Goal: Transaction & Acquisition: Purchase product/service

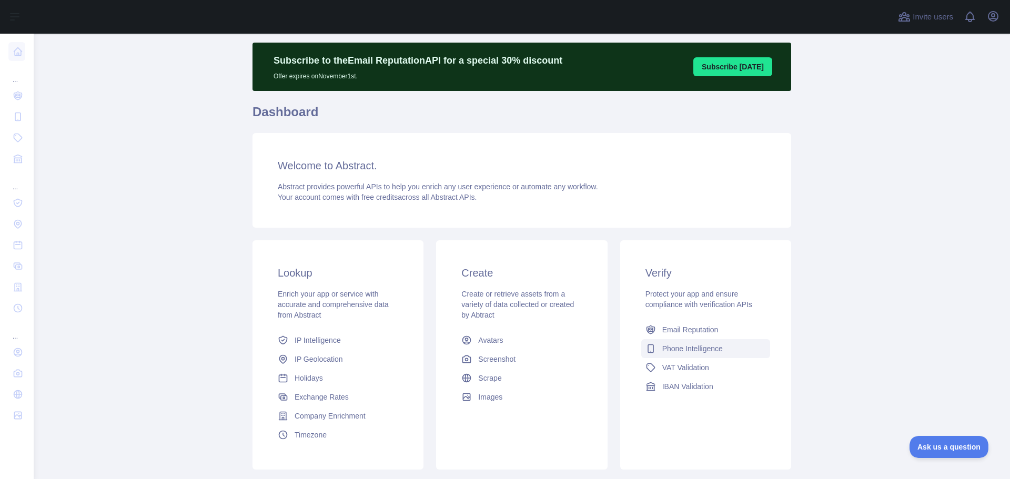
scroll to position [93, 0]
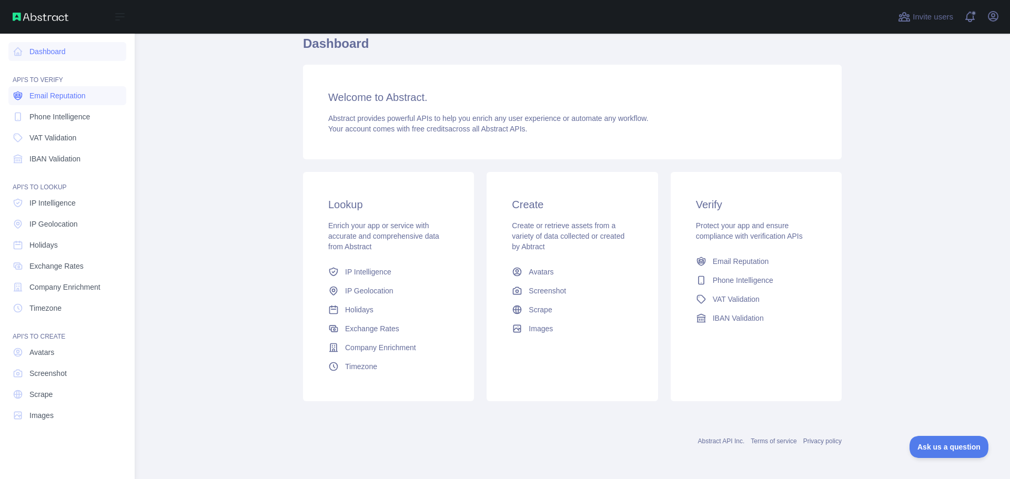
click at [49, 94] on span "Email Reputation" at bounding box center [57, 95] width 56 height 11
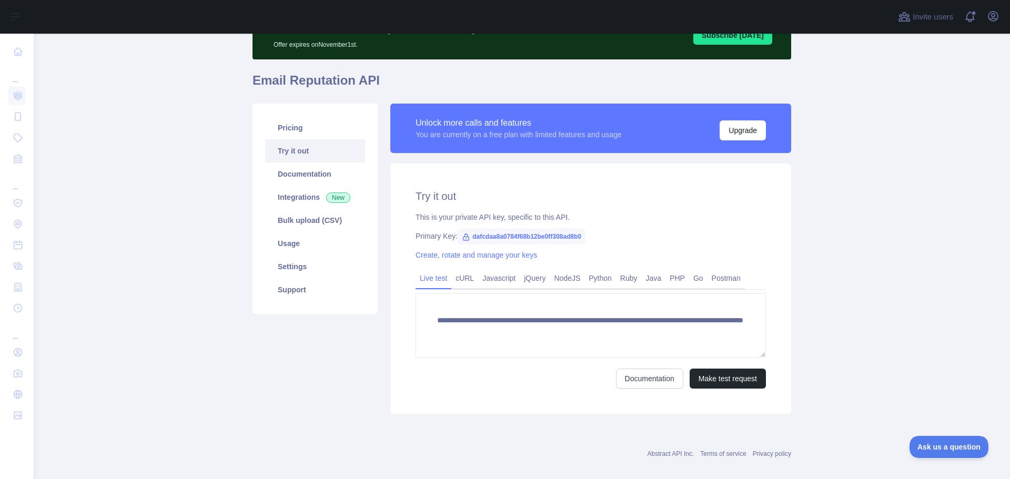
scroll to position [69, 0]
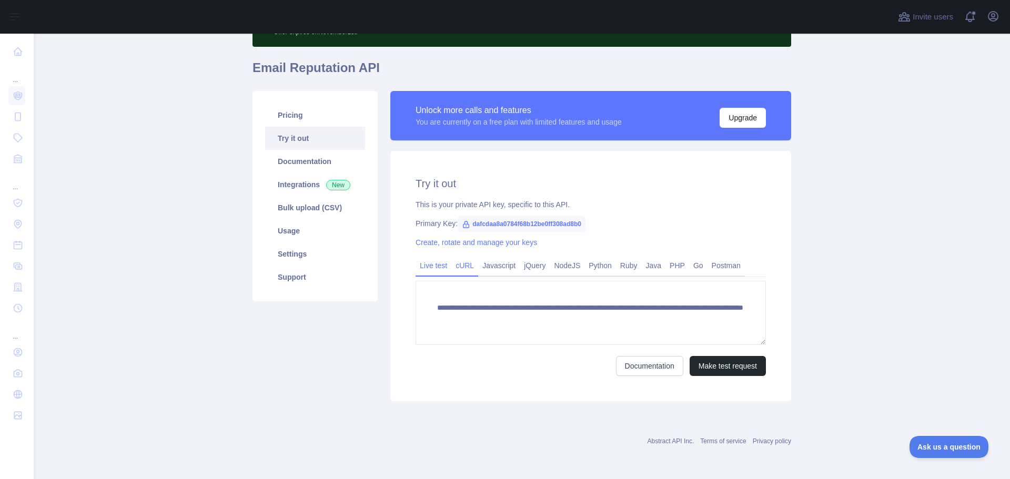
click at [469, 263] on link "cURL" at bounding box center [464, 265] width 27 height 17
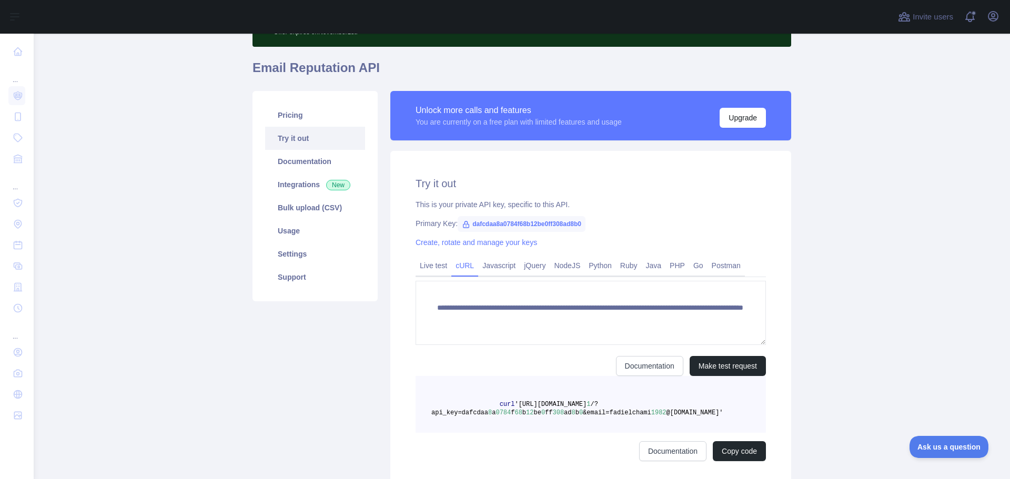
scroll to position [59, 0]
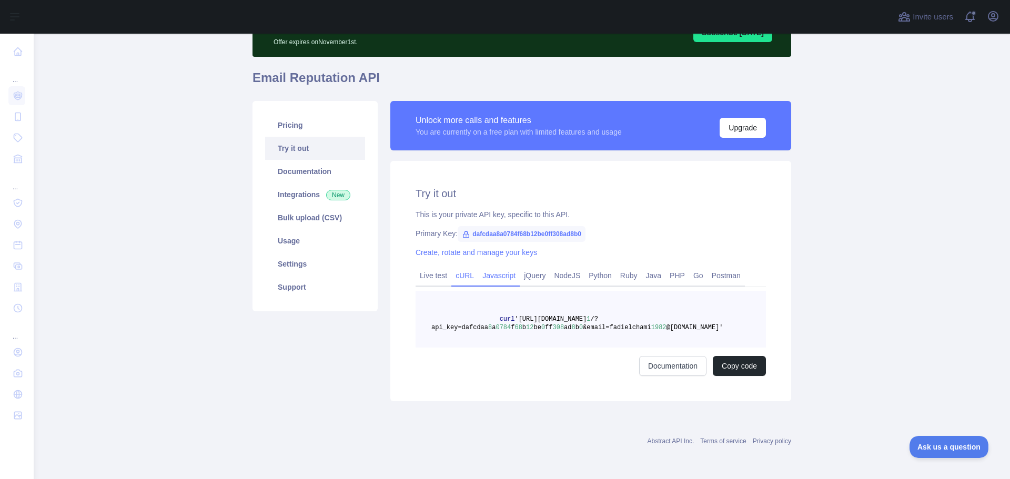
click at [487, 275] on link "Javascript" at bounding box center [499, 275] width 42 height 17
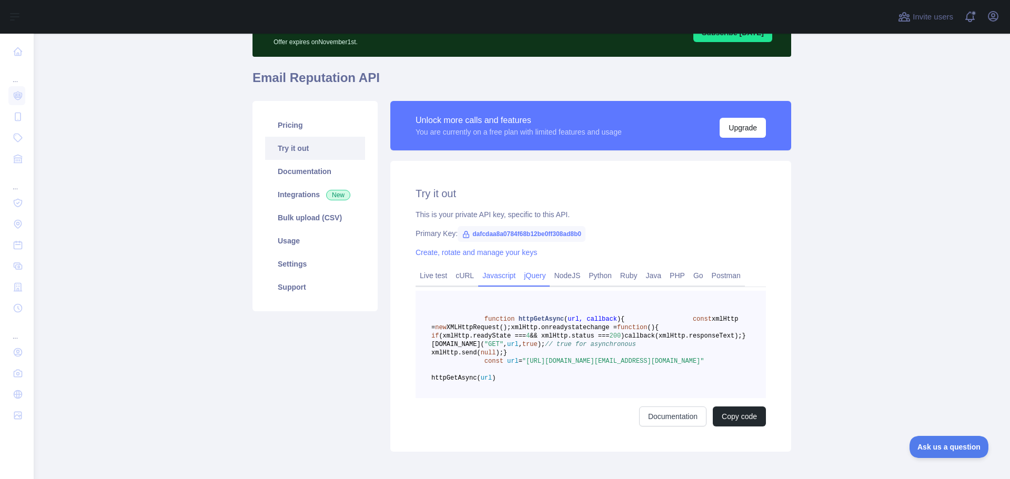
click at [528, 275] on link "jQuery" at bounding box center [535, 275] width 30 height 17
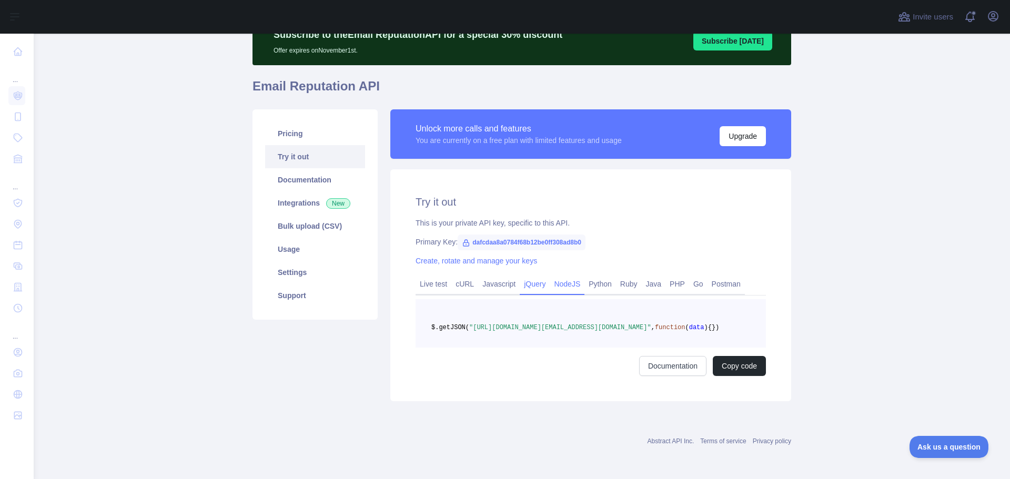
click at [566, 276] on link "NodeJS" at bounding box center [567, 284] width 35 height 17
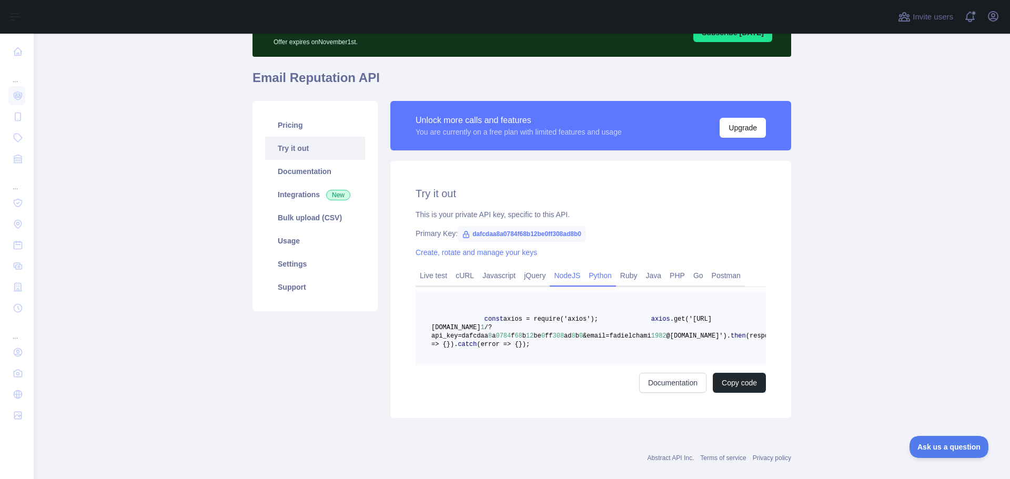
click at [595, 274] on link "Python" at bounding box center [600, 275] width 32 height 17
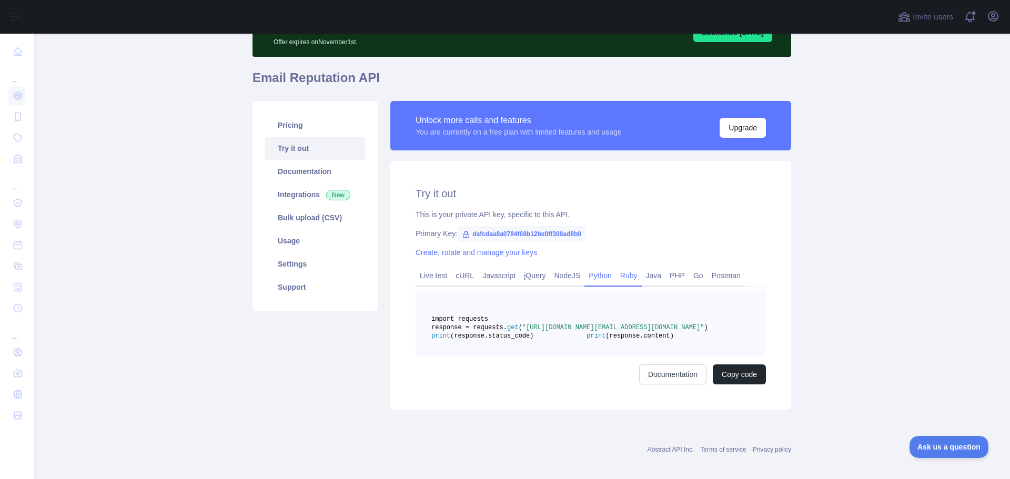
click at [628, 273] on link "Ruby" at bounding box center [629, 275] width 26 height 17
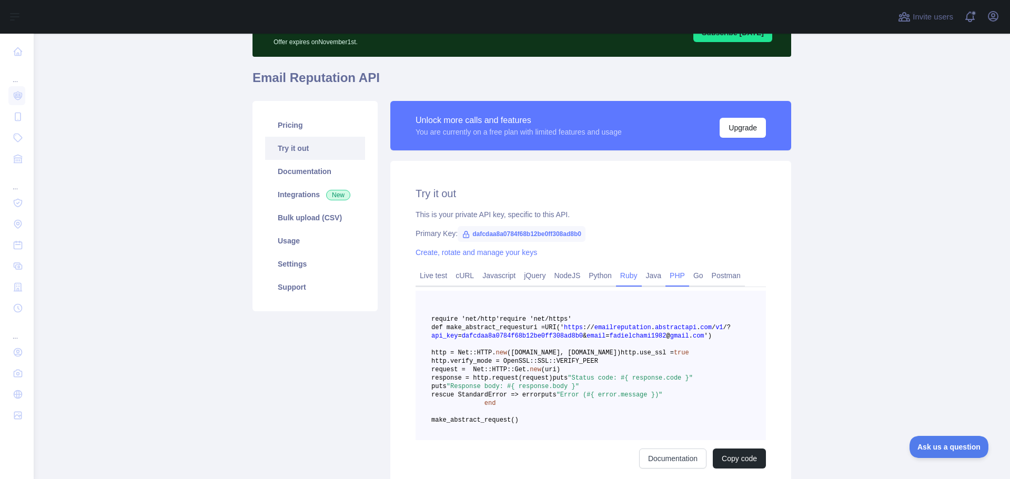
click at [665, 274] on link "PHP" at bounding box center [677, 275] width 24 height 17
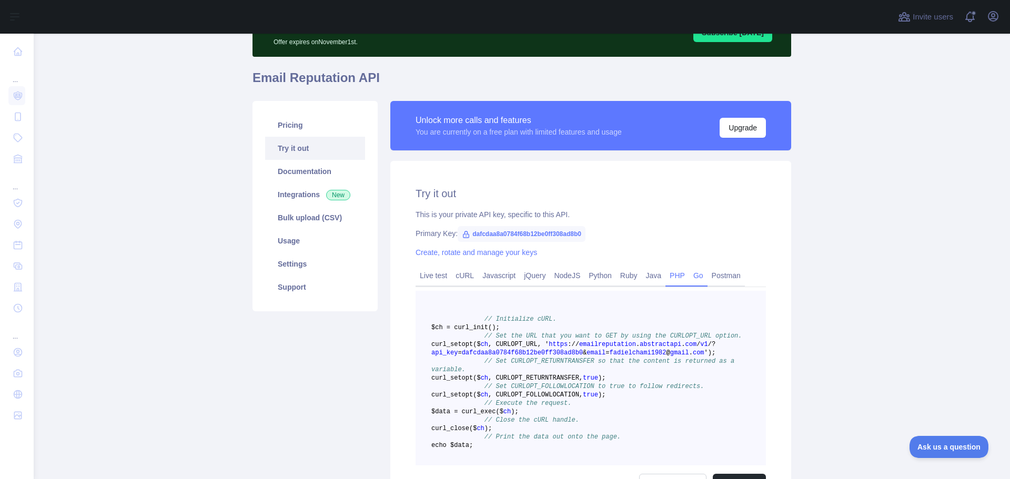
click at [689, 274] on link "Go" at bounding box center [698, 275] width 18 height 17
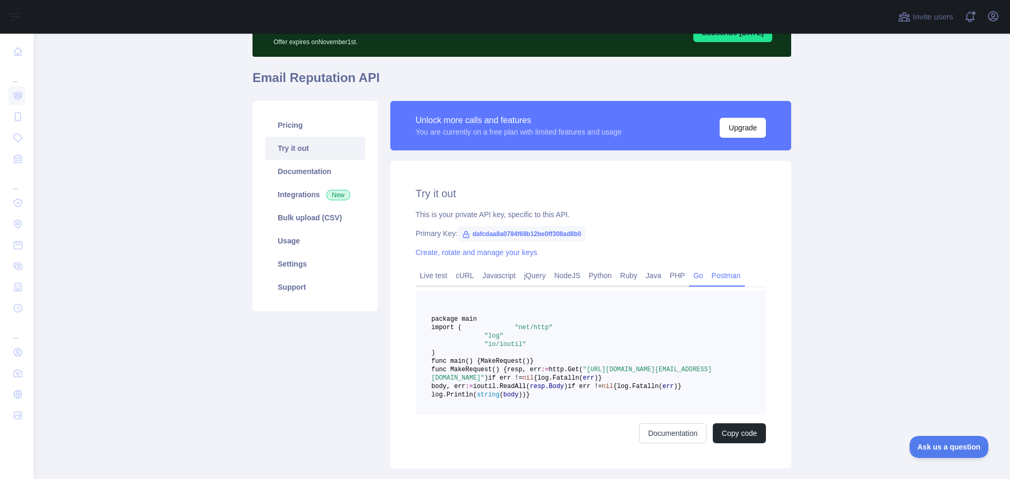
click at [710, 274] on link "Postman" at bounding box center [726, 275] width 37 height 17
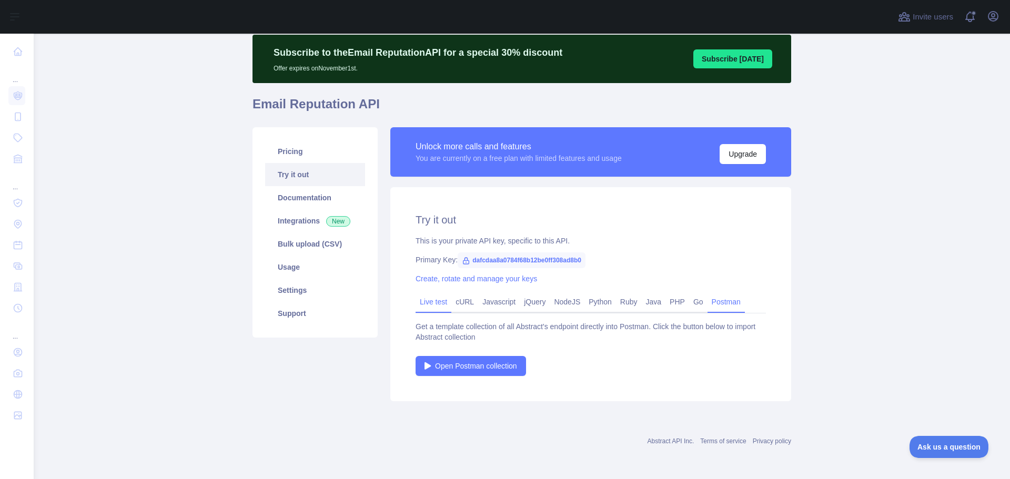
click at [439, 304] on link "Live test" at bounding box center [434, 302] width 36 height 17
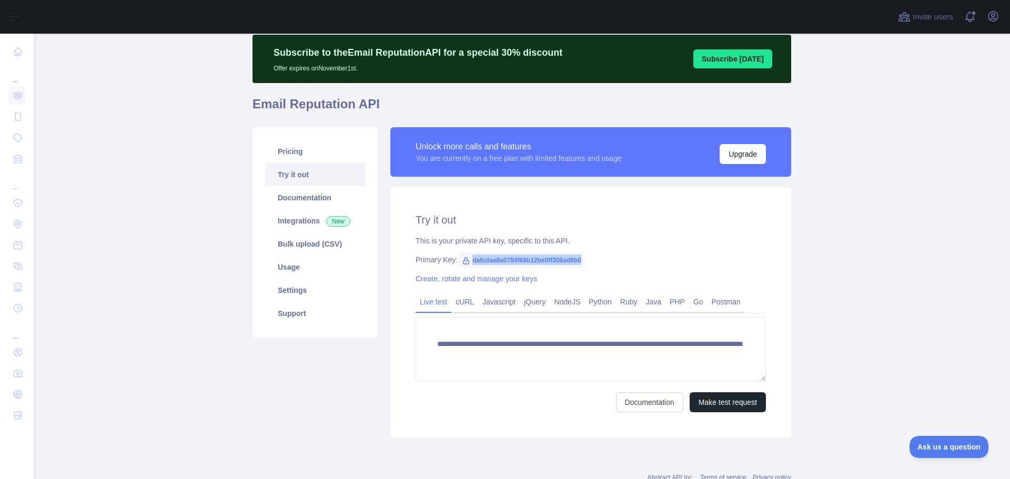
drag, startPoint x: 467, startPoint y: 261, endPoint x: 588, endPoint y: 261, distance: 121.0
click at [588, 261] on div "Primary Key: dafcdaa8a0784f68b12be0ff308ad8b0" at bounding box center [591, 260] width 350 height 11
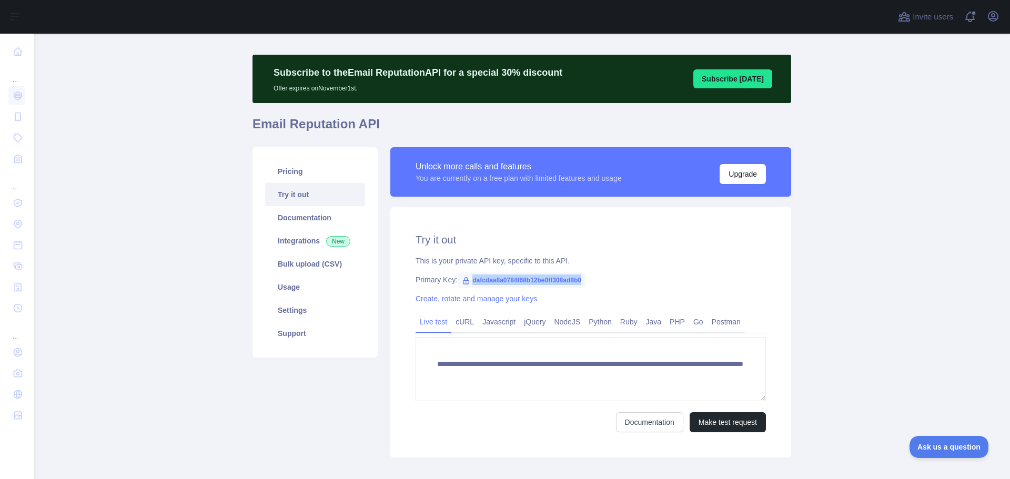
scroll to position [0, 0]
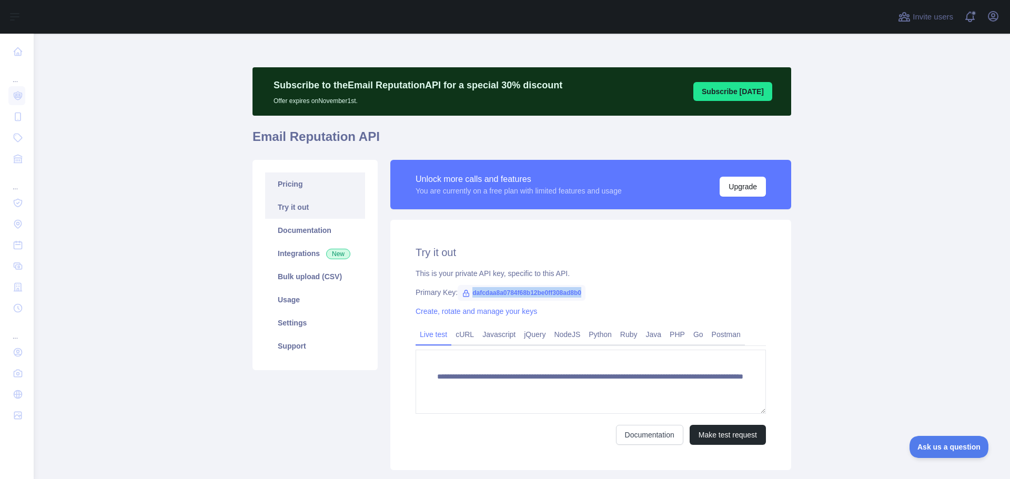
click at [290, 184] on link "Pricing" at bounding box center [315, 184] width 100 height 23
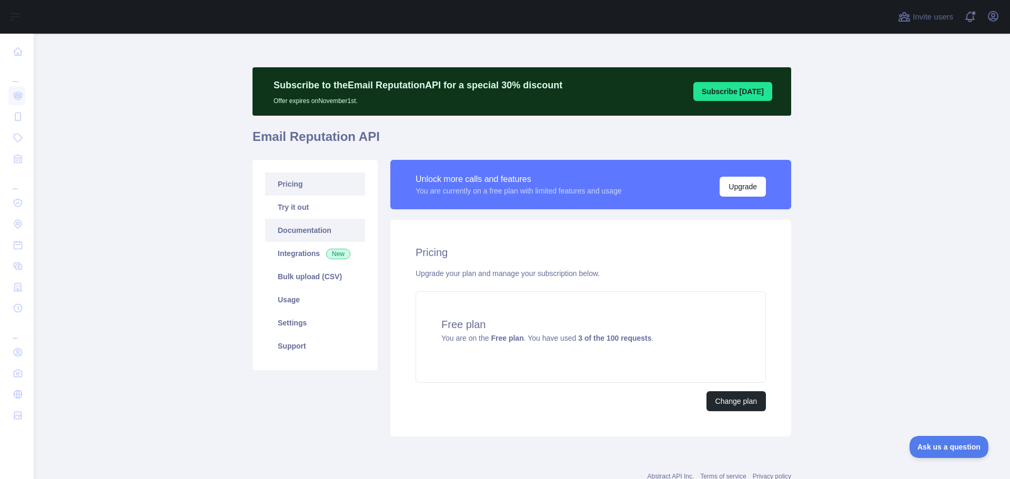
click at [296, 227] on link "Documentation" at bounding box center [315, 230] width 100 height 23
click at [285, 326] on link "Settings" at bounding box center [315, 322] width 100 height 23
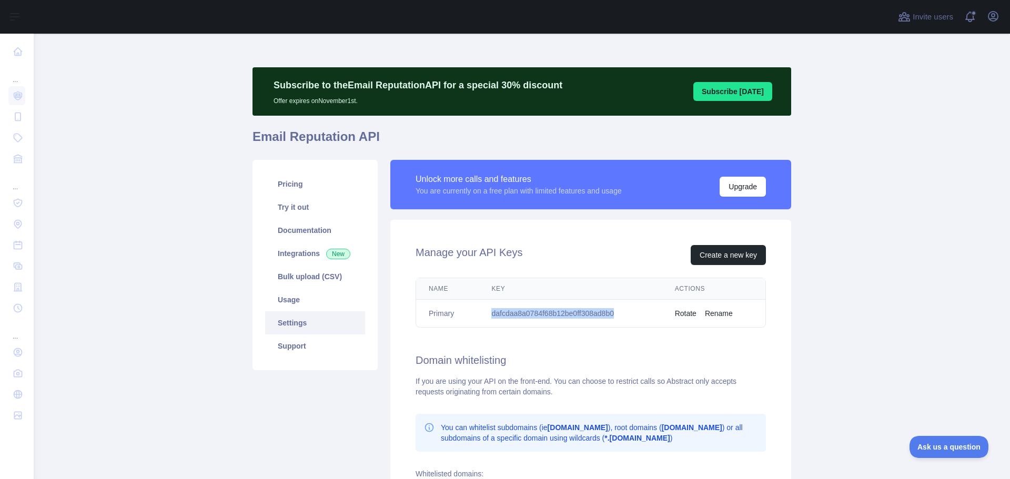
drag, startPoint x: 616, startPoint y: 311, endPoint x: 486, endPoint y: 317, distance: 130.6
click at [486, 317] on td "dafcdaa8a0784f68b12be0ff308ad8b0" at bounding box center [570, 314] width 183 height 28
copy td "dafcdaa8a0784f68b12be0ff308ad8b0"
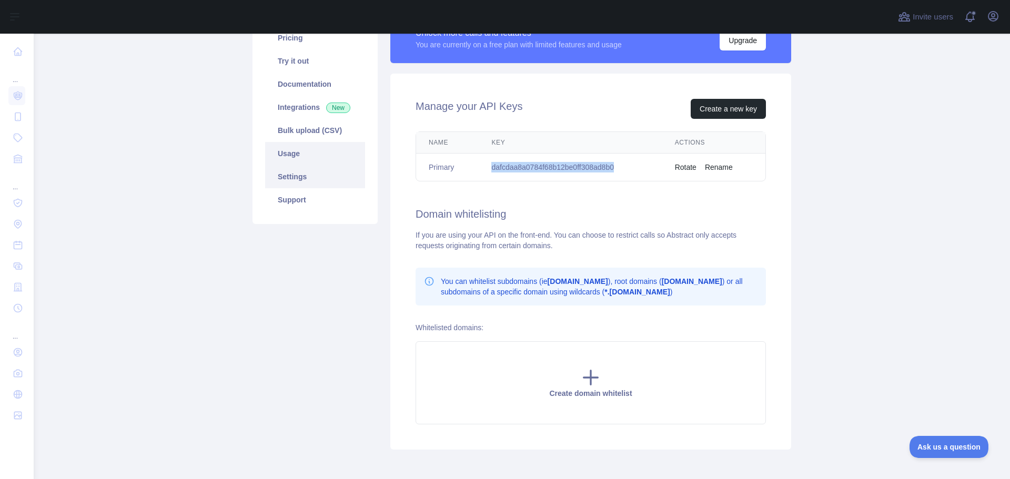
scroll to position [142, 0]
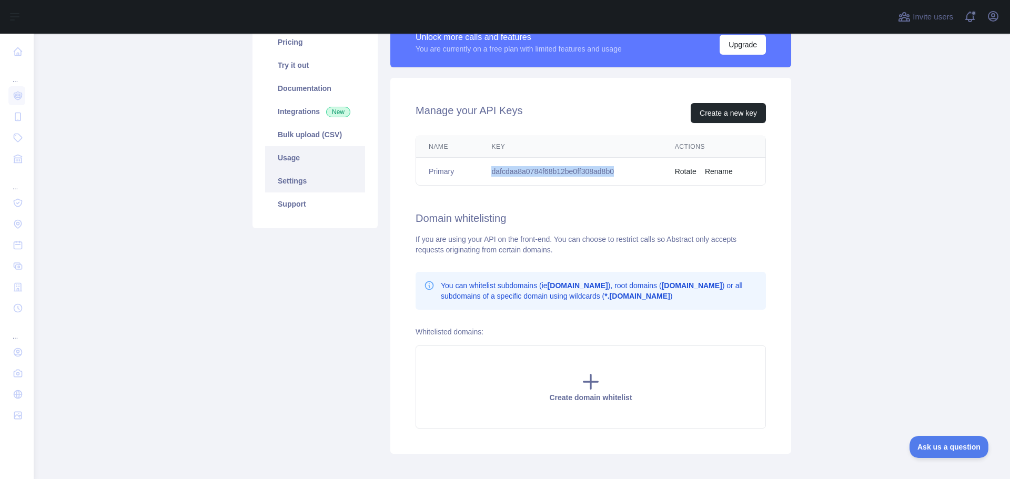
click at [288, 158] on link "Usage" at bounding box center [315, 157] width 100 height 23
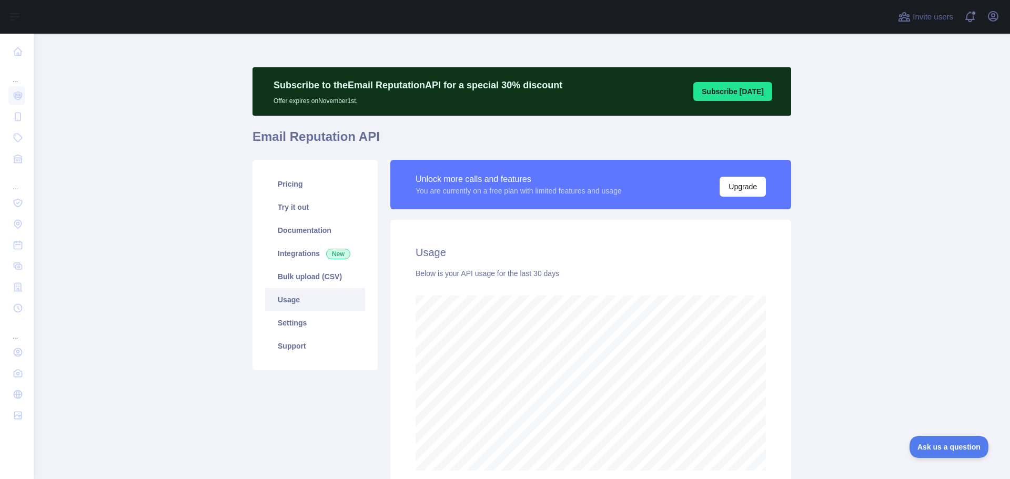
scroll to position [446, 969]
click at [289, 234] on link "Documentation" at bounding box center [315, 230] width 100 height 23
click at [291, 319] on link "Settings" at bounding box center [315, 322] width 100 height 23
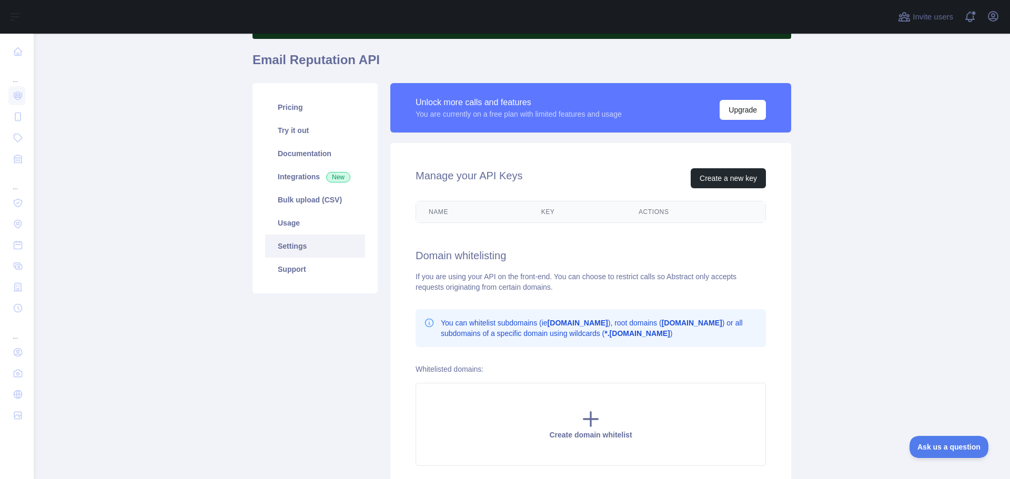
scroll to position [105, 0]
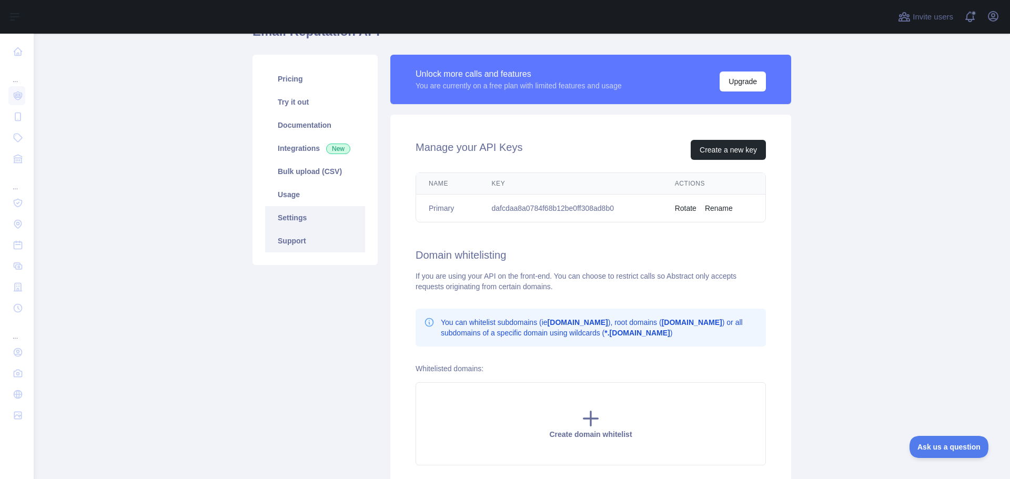
click at [289, 238] on link "Support" at bounding box center [315, 240] width 100 height 23
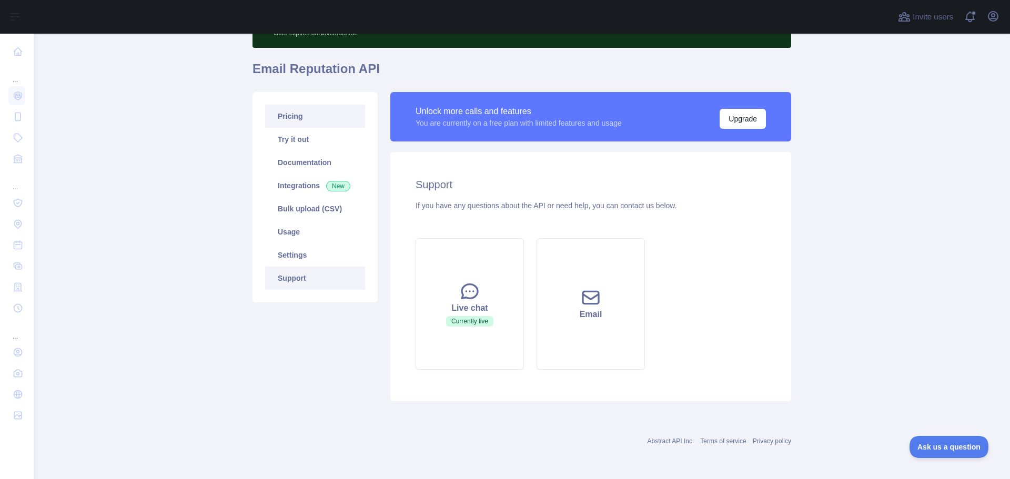
click at [281, 113] on link "Pricing" at bounding box center [315, 116] width 100 height 23
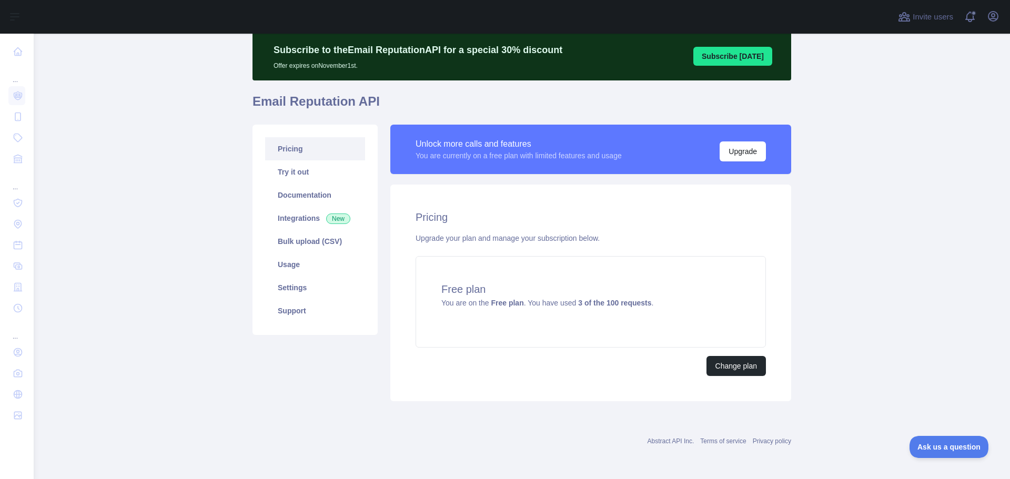
scroll to position [35, 0]
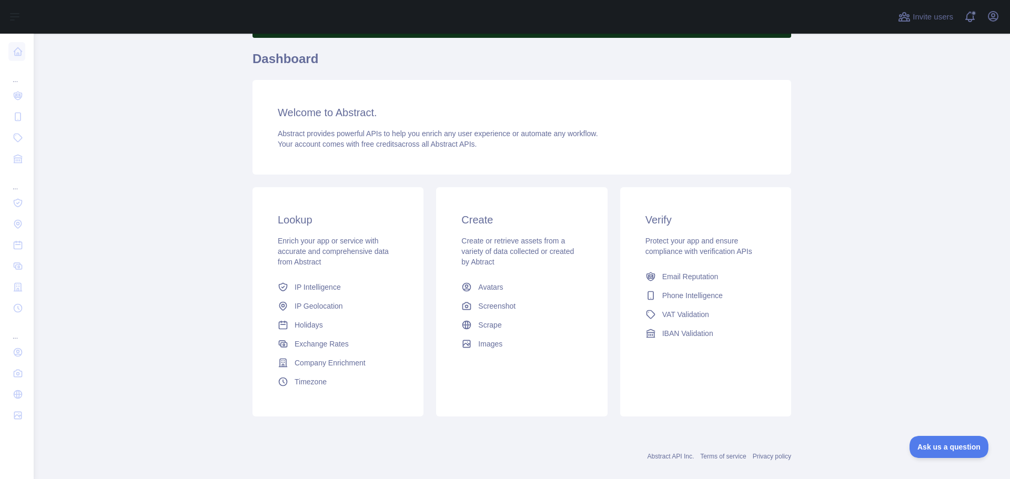
scroll to position [93, 0]
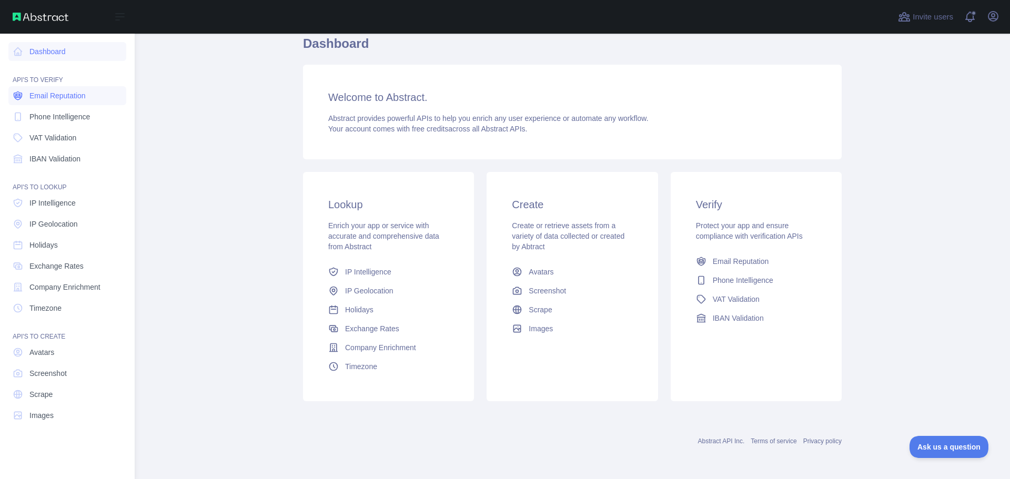
click at [61, 95] on span "Email Reputation" at bounding box center [57, 95] width 56 height 11
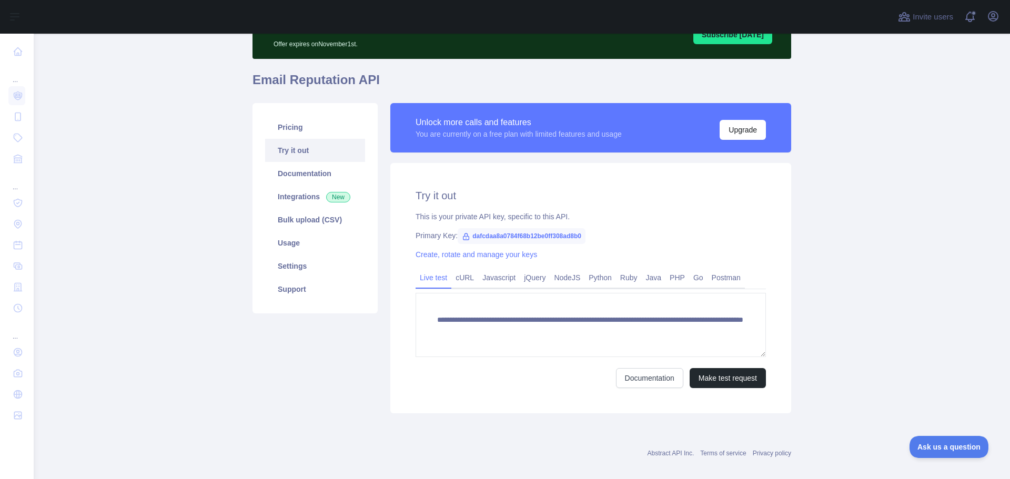
scroll to position [69, 0]
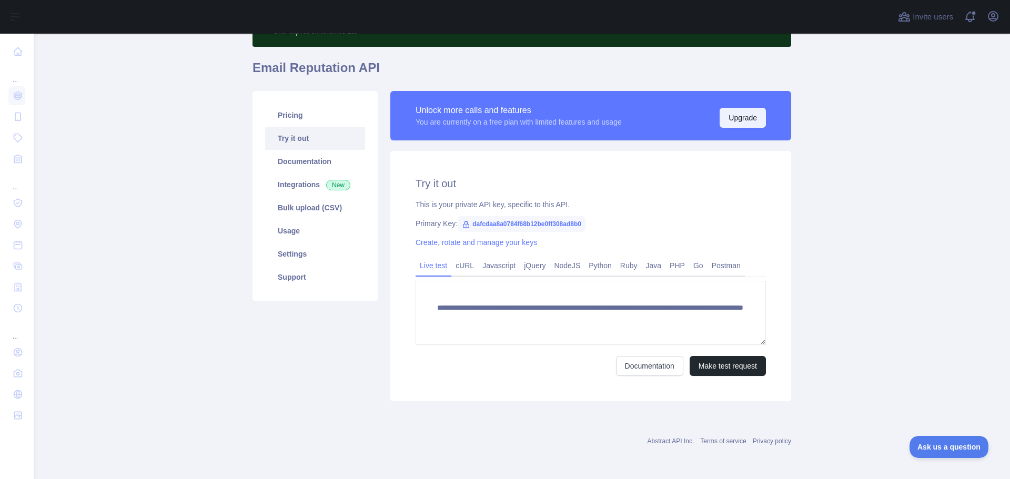
click at [730, 115] on button "Upgrade" at bounding box center [743, 118] width 46 height 20
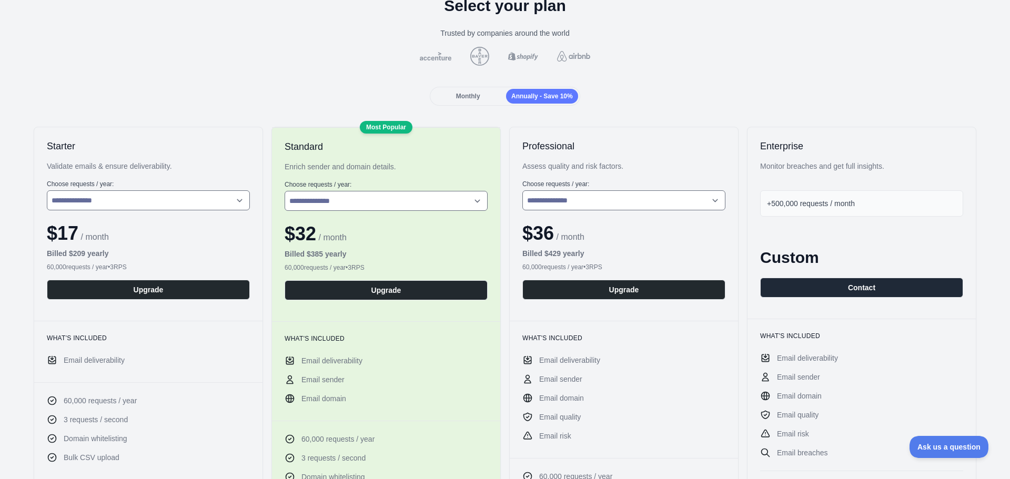
scroll to position [53, 0]
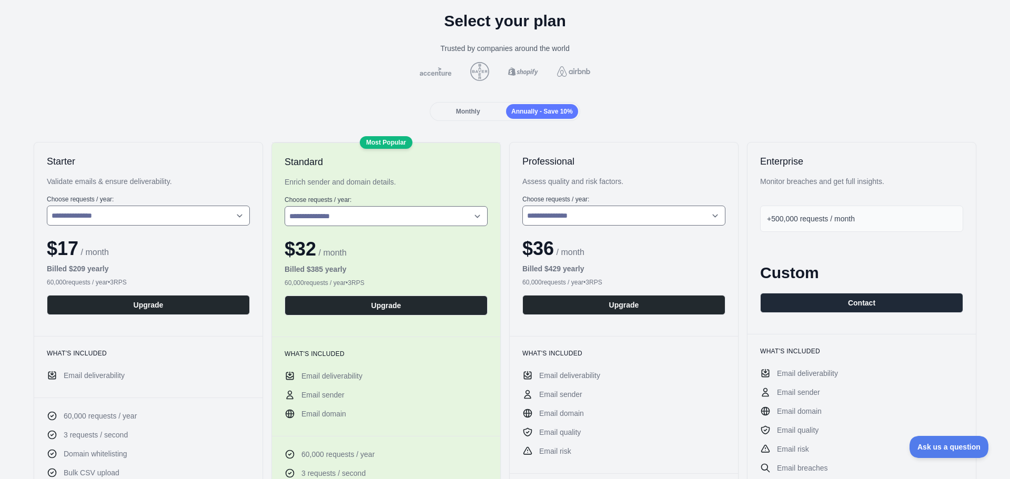
click at [462, 108] on span "Monthly" at bounding box center [468, 111] width 24 height 7
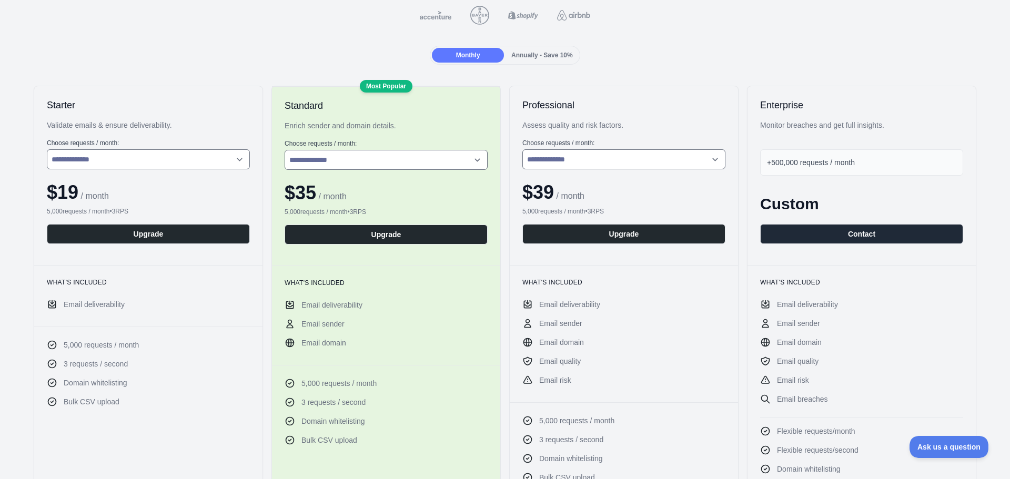
scroll to position [105, 0]
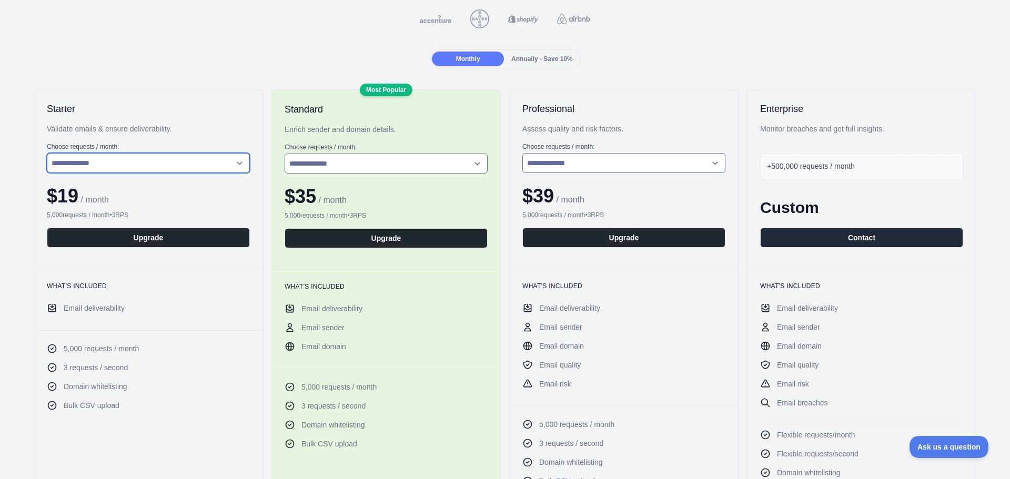
click at [168, 169] on select "**********" at bounding box center [148, 163] width 203 height 20
click at [47, 153] on select "**********" at bounding box center [148, 163] width 203 height 20
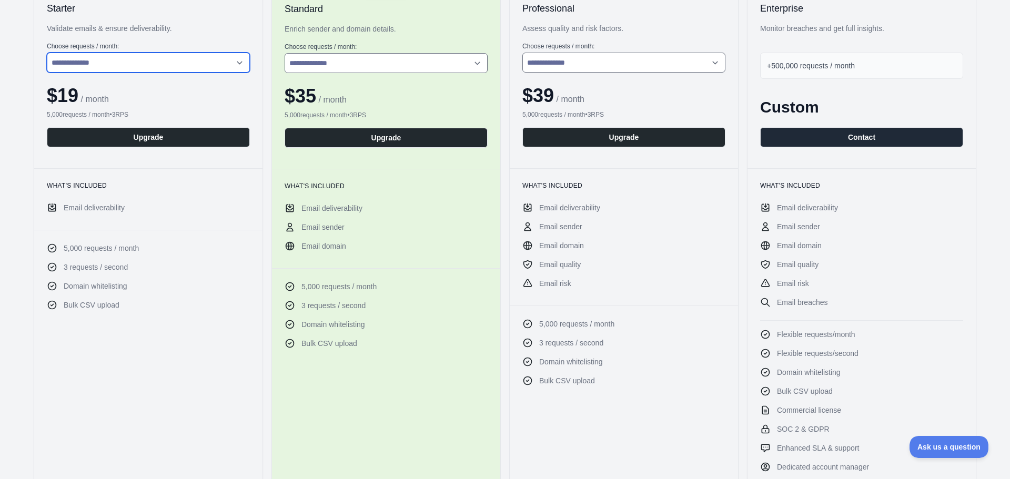
scroll to position [210, 0]
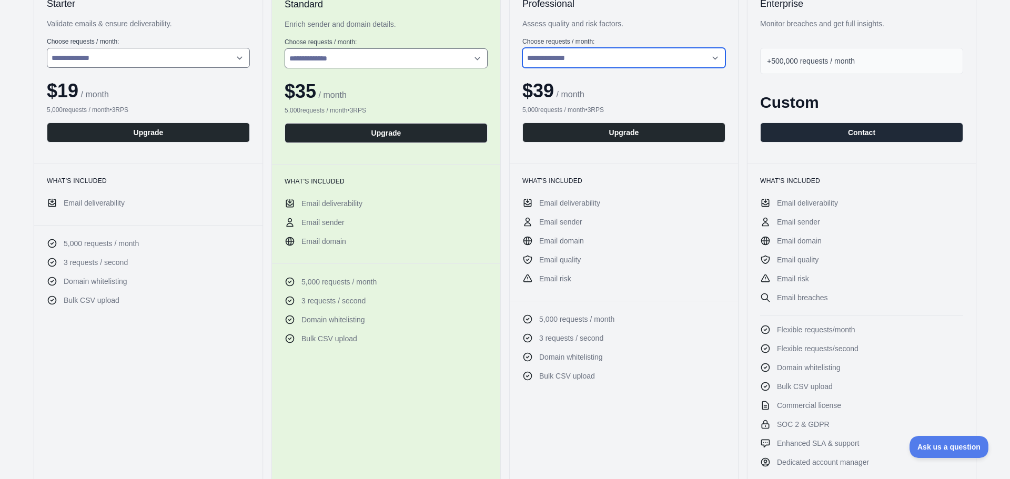
click at [672, 58] on select "**********" at bounding box center [623, 58] width 203 height 20
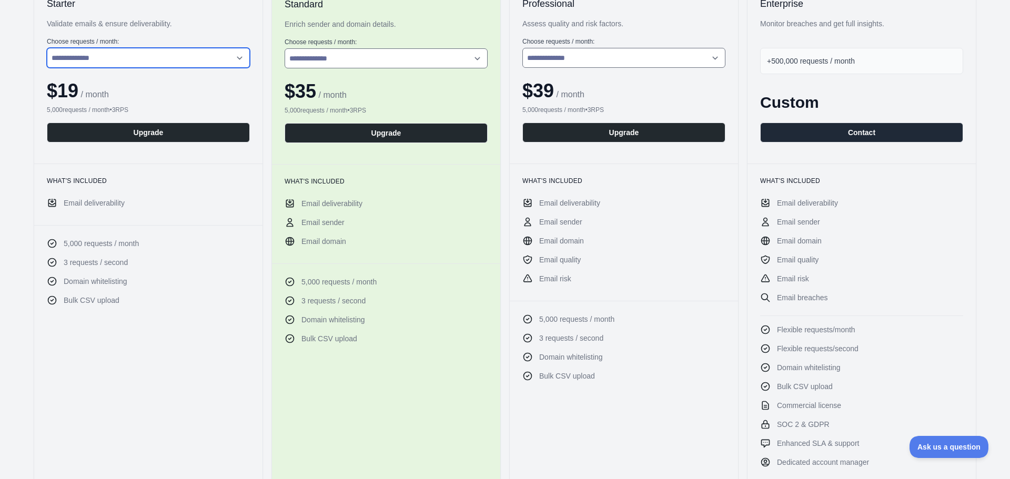
click at [211, 54] on select "**********" at bounding box center [148, 58] width 203 height 20
click at [47, 48] on select "**********" at bounding box center [148, 58] width 203 height 20
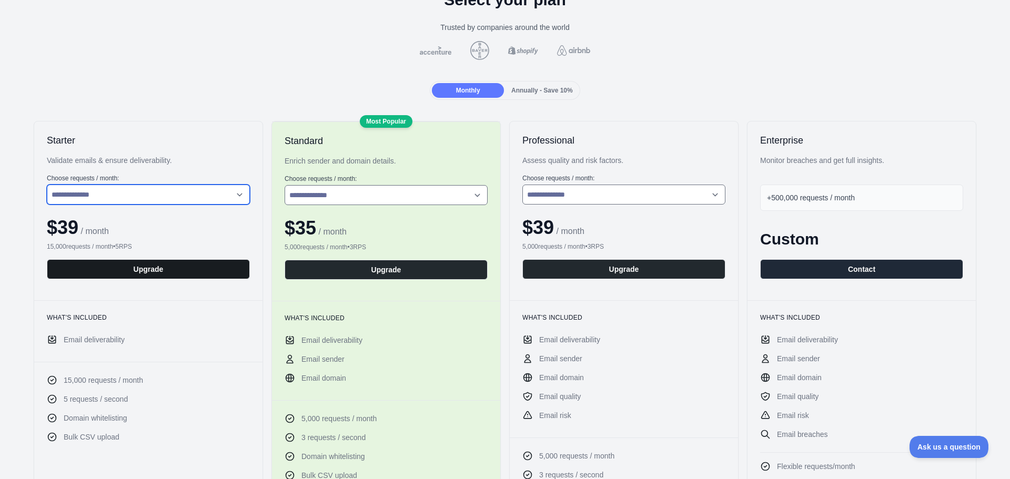
scroll to position [105, 0]
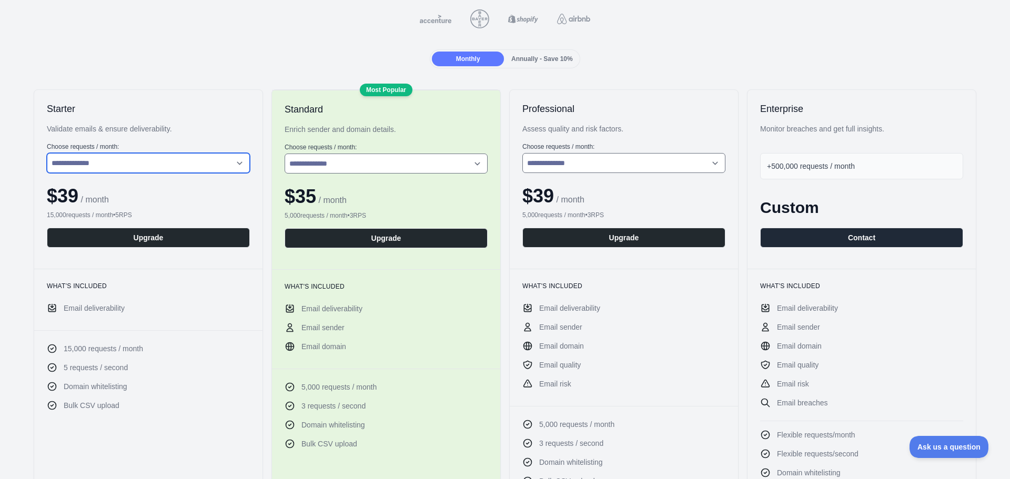
click at [159, 165] on select "**********" at bounding box center [148, 163] width 203 height 20
select select "*"
click at [47, 153] on select "**********" at bounding box center [148, 163] width 203 height 20
click at [183, 327] on div "What's included Email deliverability" at bounding box center [148, 300] width 228 height 62
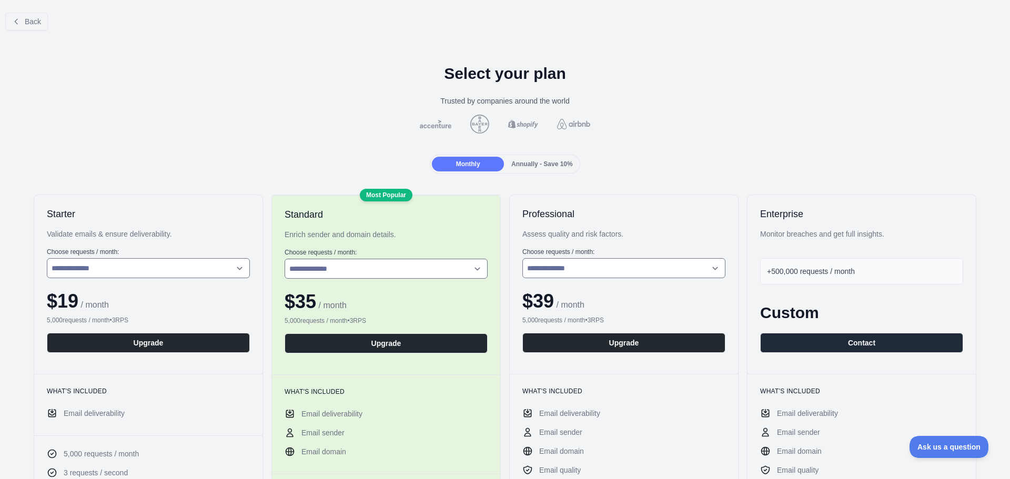
scroll to position [105, 0]
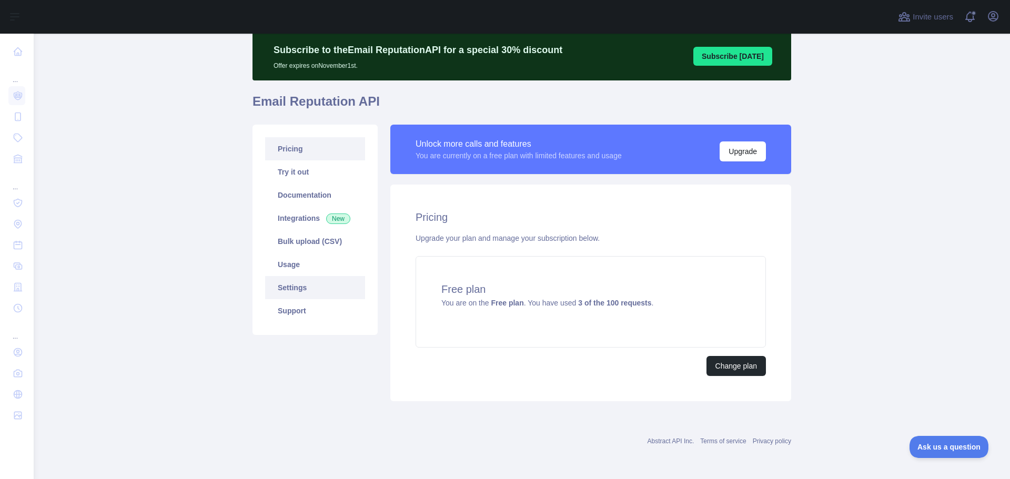
click at [294, 284] on link "Settings" at bounding box center [315, 287] width 100 height 23
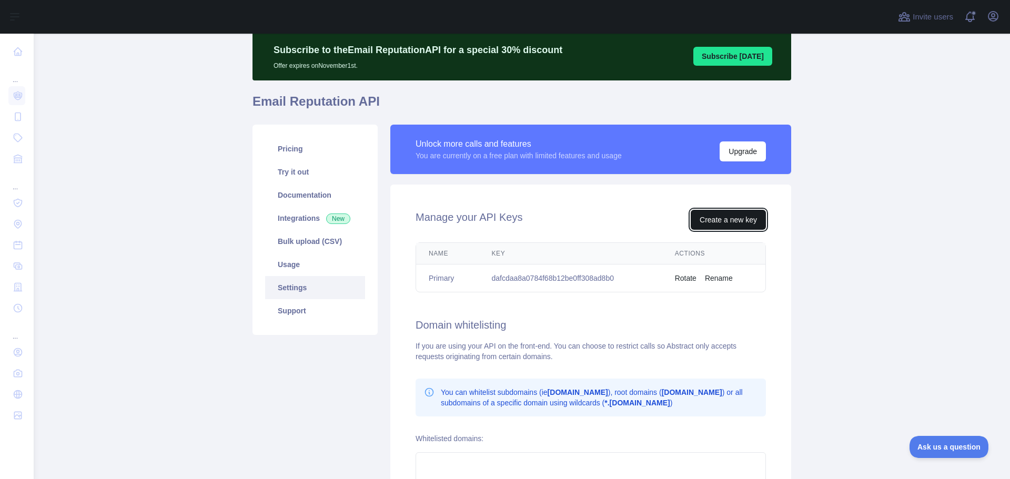
click at [720, 220] on button "Create a new key" at bounding box center [728, 220] width 75 height 20
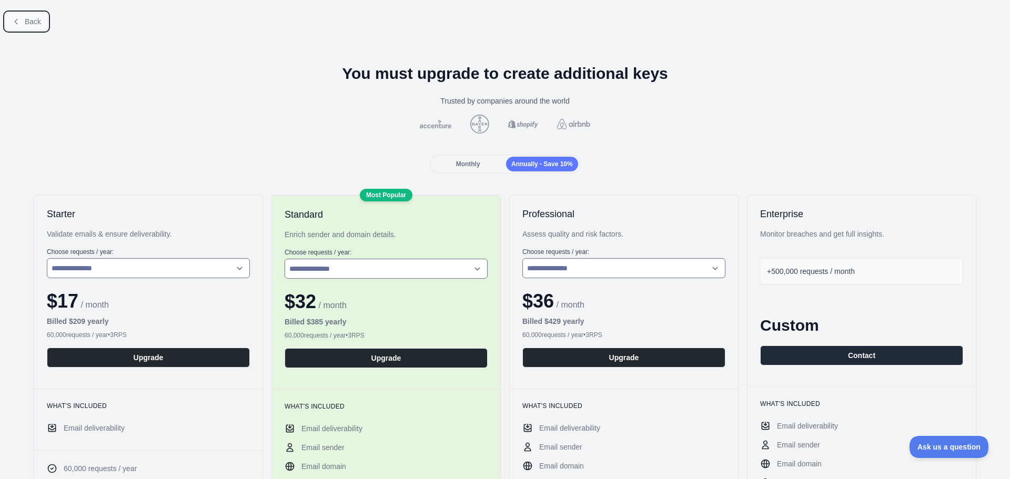
click at [25, 23] on span "Back" at bounding box center [33, 21] width 16 height 8
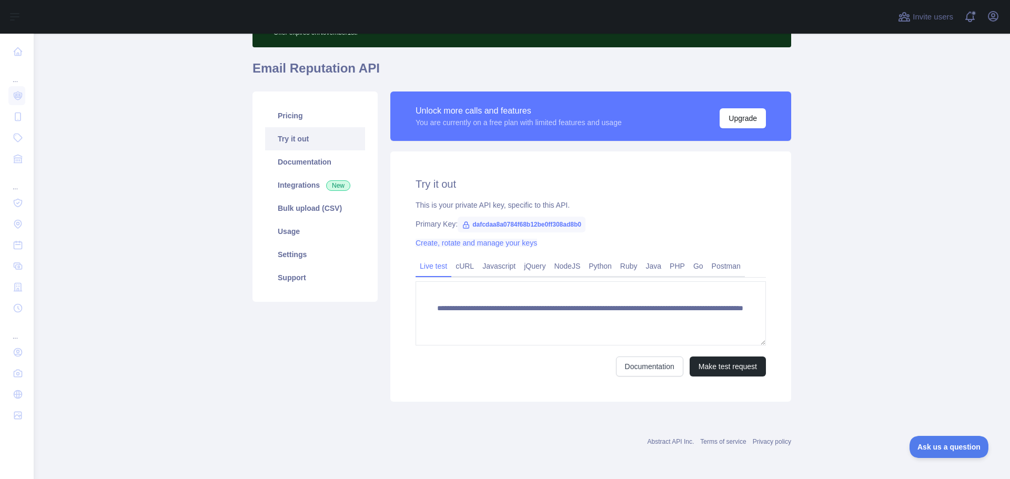
scroll to position [69, 0]
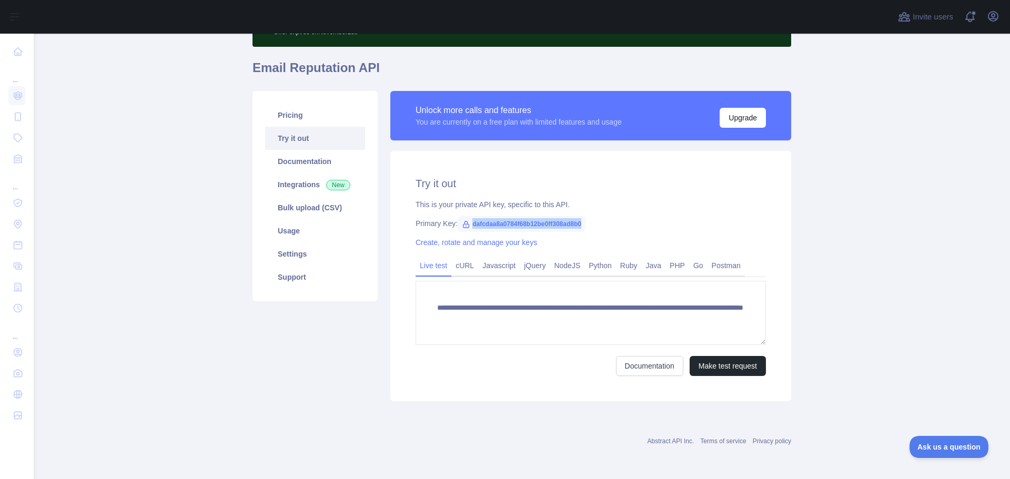
drag, startPoint x: 468, startPoint y: 227, endPoint x: 586, endPoint y: 214, distance: 118.6
click at [586, 214] on div "**********" at bounding box center [590, 276] width 401 height 250
copy span "dafcdaa8a0784f68b12be0ff308ad8b0"
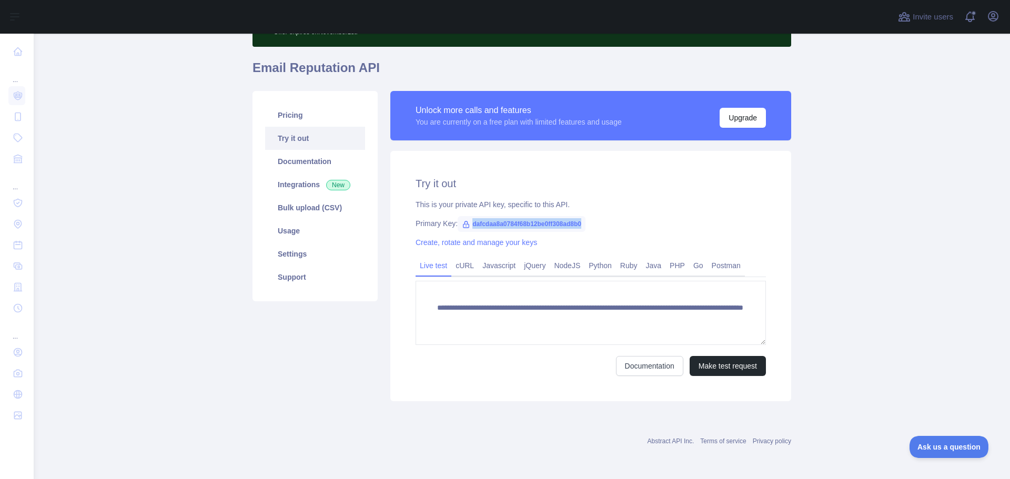
click at [288, 139] on link "Try it out" at bounding box center [315, 138] width 100 height 23
click at [290, 139] on link "Try it out" at bounding box center [315, 138] width 100 height 23
click at [288, 233] on link "Usage" at bounding box center [315, 230] width 100 height 23
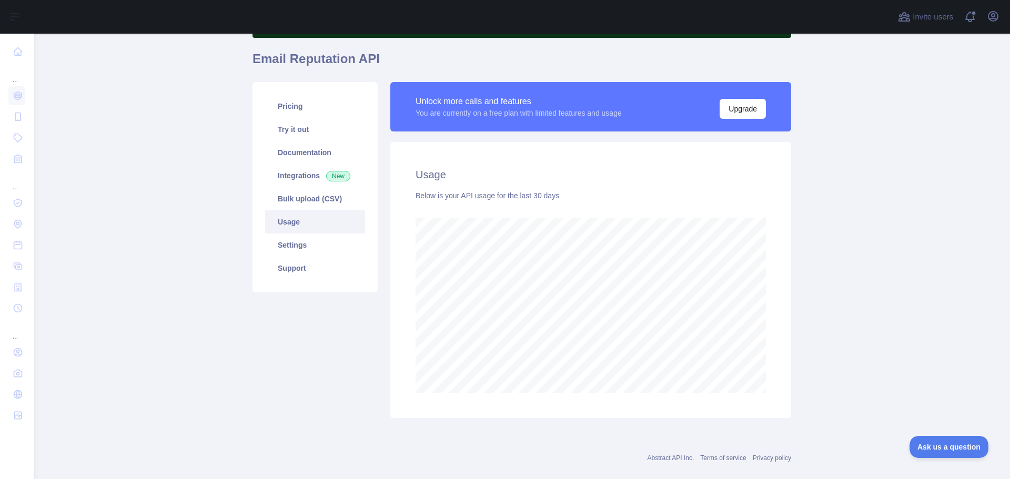
scroll to position [95, 0]
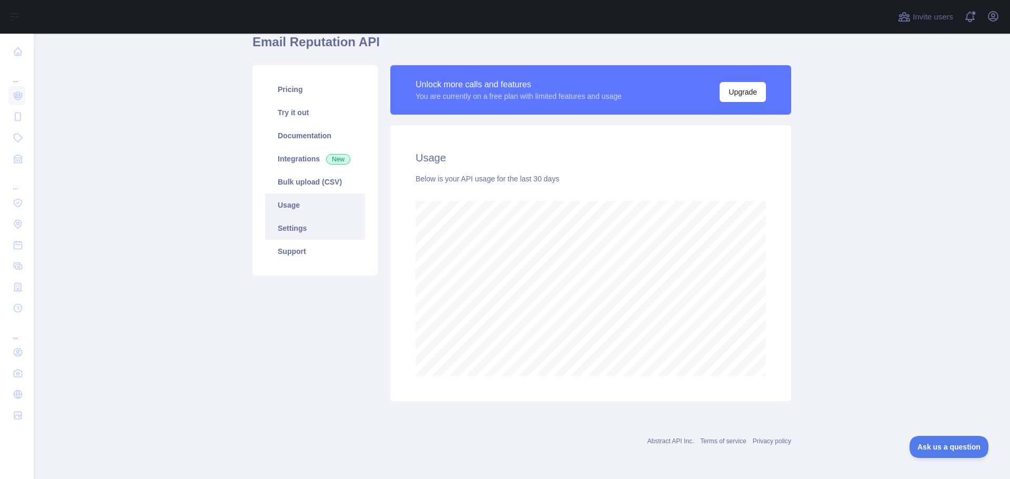
click at [278, 222] on link "Settings" at bounding box center [315, 228] width 100 height 23
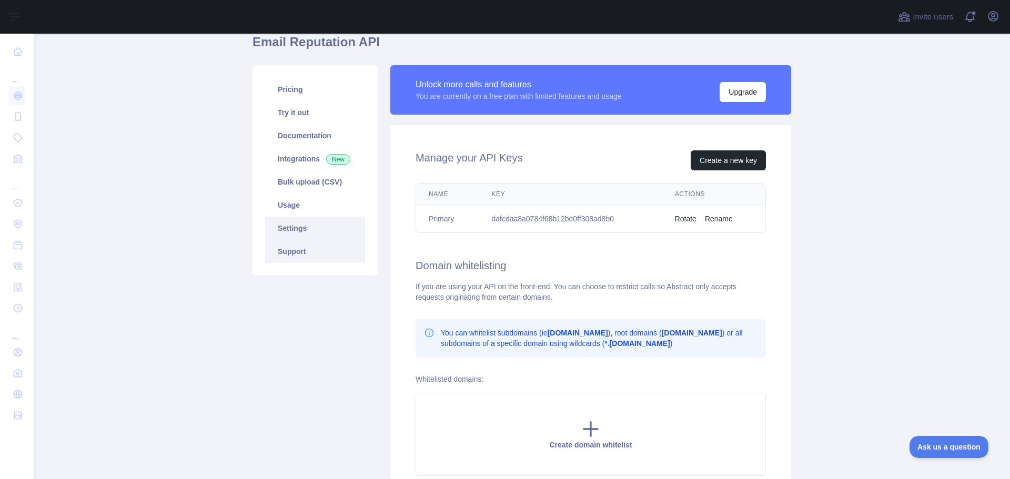
click at [290, 254] on link "Support" at bounding box center [315, 251] width 100 height 23
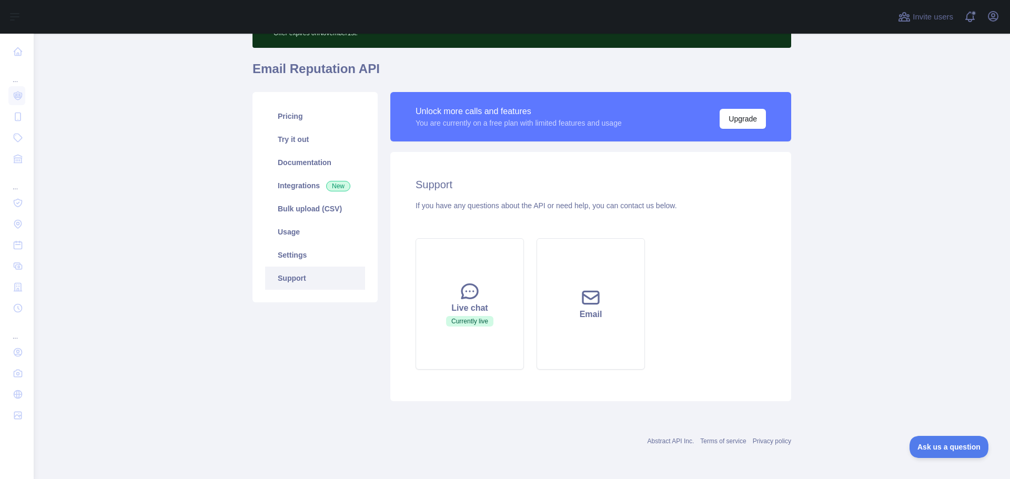
scroll to position [68, 0]
click at [285, 185] on link "Integrations New" at bounding box center [315, 185] width 100 height 23
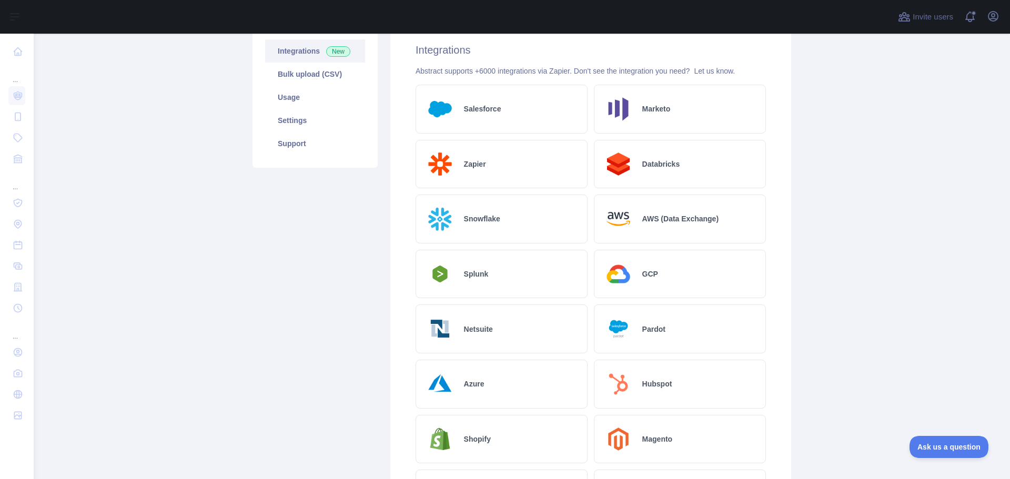
scroll to position [173, 0]
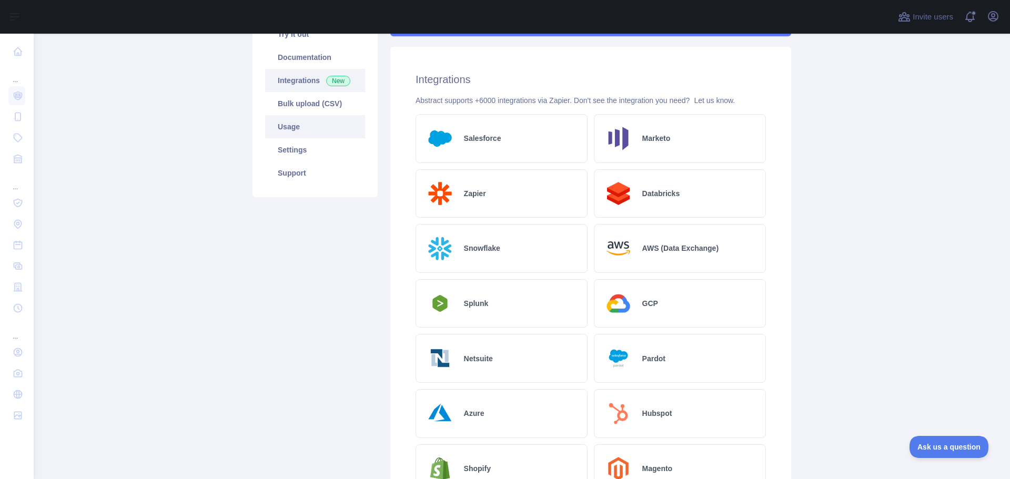
click at [285, 130] on link "Usage" at bounding box center [315, 126] width 100 height 23
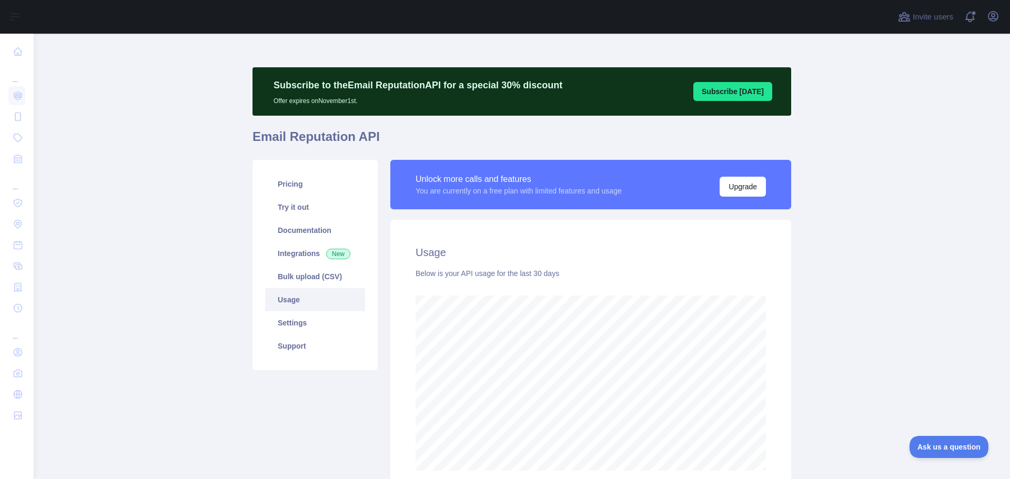
scroll to position [446, 969]
click at [296, 323] on link "Settings" at bounding box center [315, 322] width 100 height 23
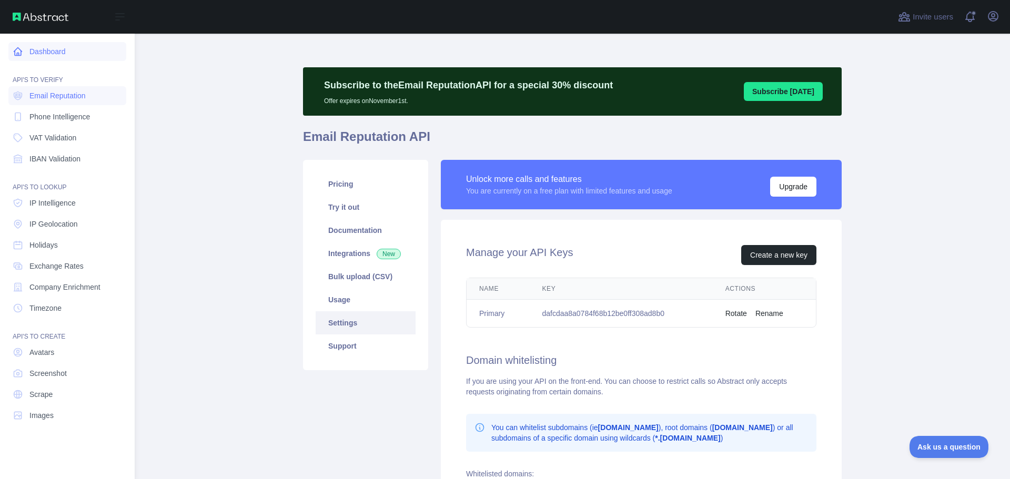
click at [43, 53] on link "Dashboard" at bounding box center [67, 51] width 118 height 19
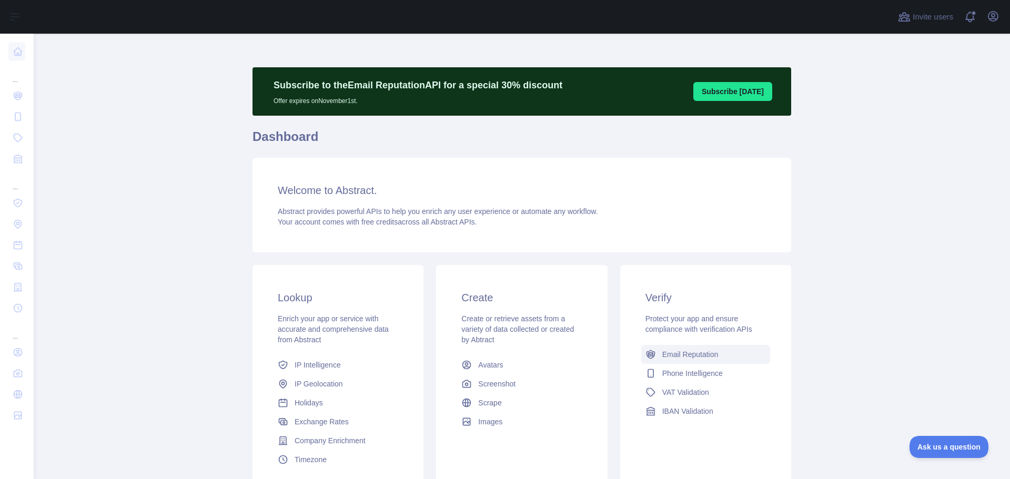
click at [675, 354] on span "Email Reputation" at bounding box center [690, 354] width 56 height 11
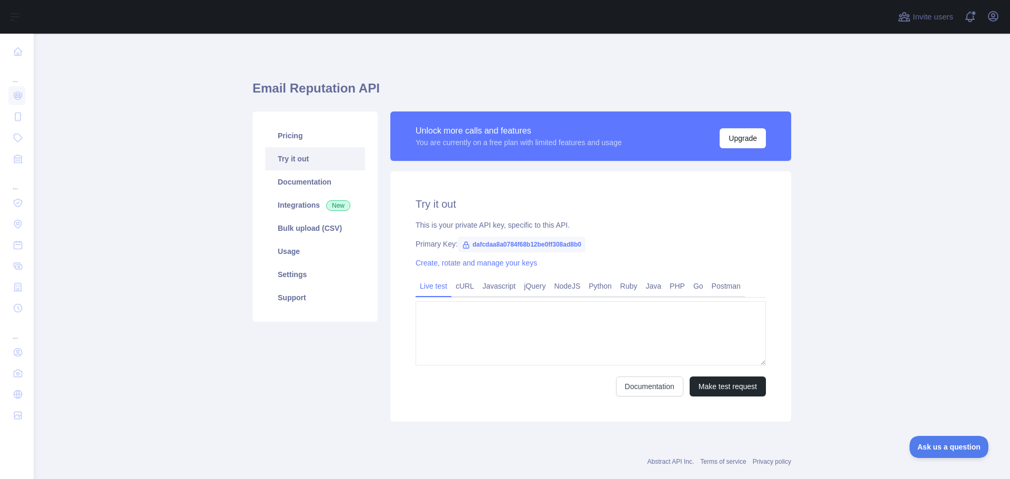
type textarea "**********"
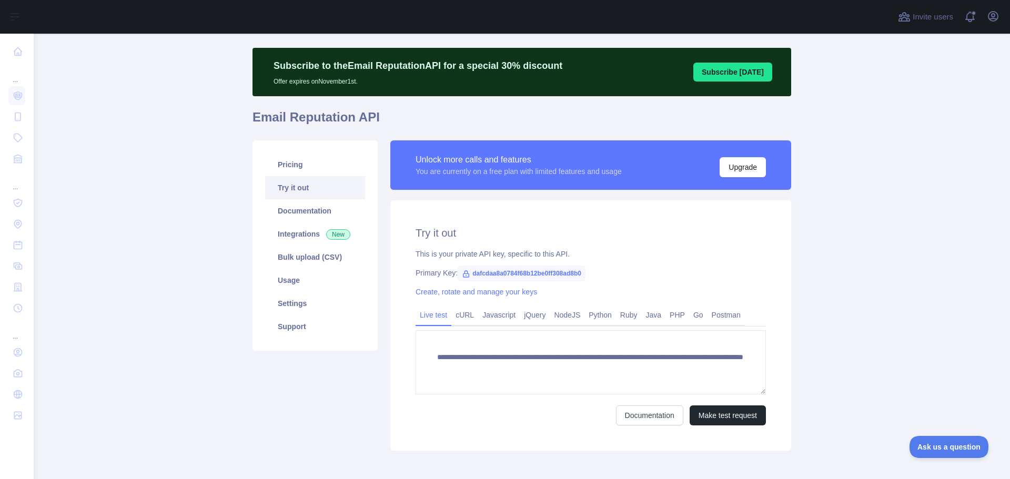
scroll to position [53, 0]
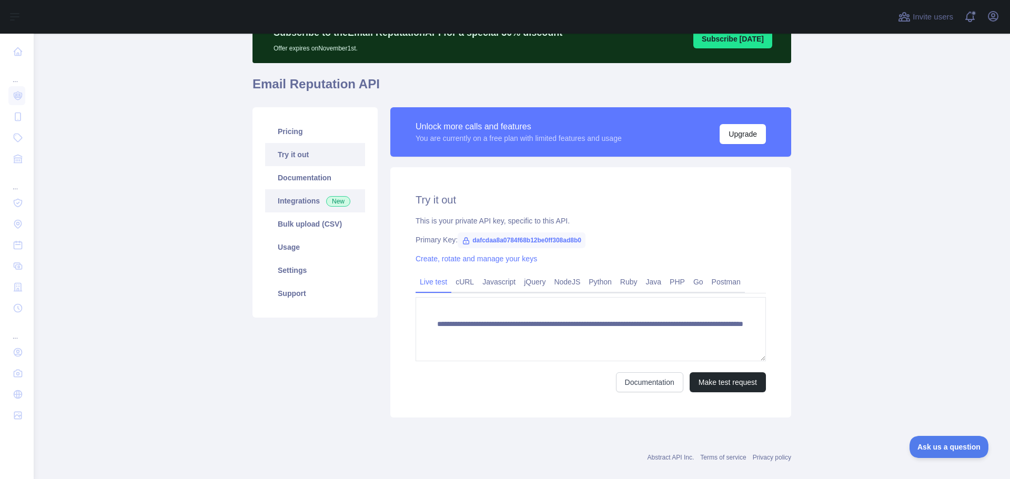
click at [287, 204] on link "Integrations New" at bounding box center [315, 200] width 100 height 23
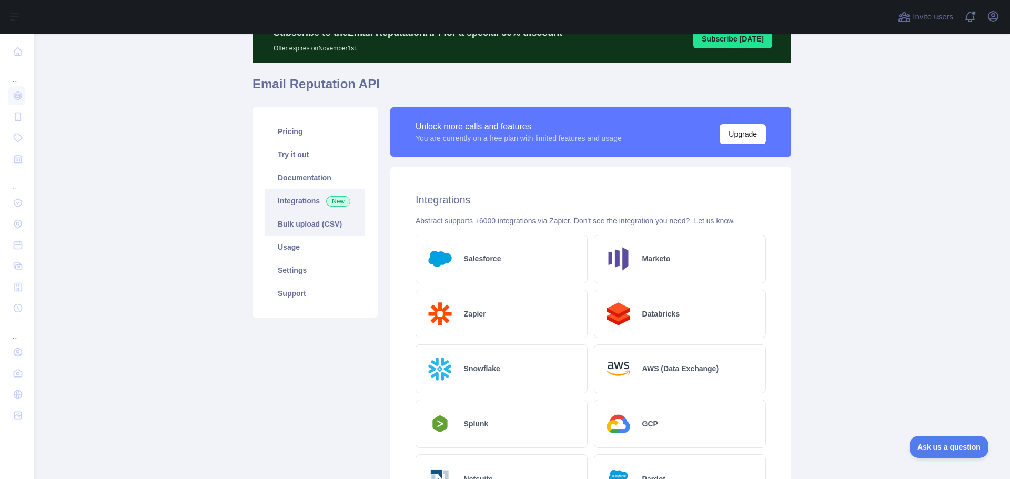
click at [296, 223] on link "Bulk upload (CSV)" at bounding box center [315, 224] width 100 height 23
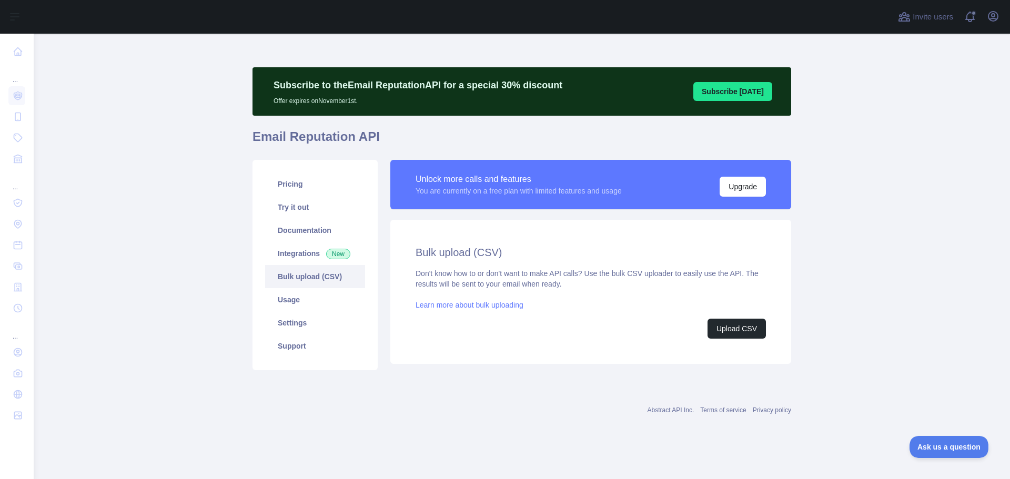
click at [300, 277] on link "Bulk upload (CSV)" at bounding box center [315, 276] width 100 height 23
click at [292, 300] on link "Usage" at bounding box center [315, 299] width 100 height 23
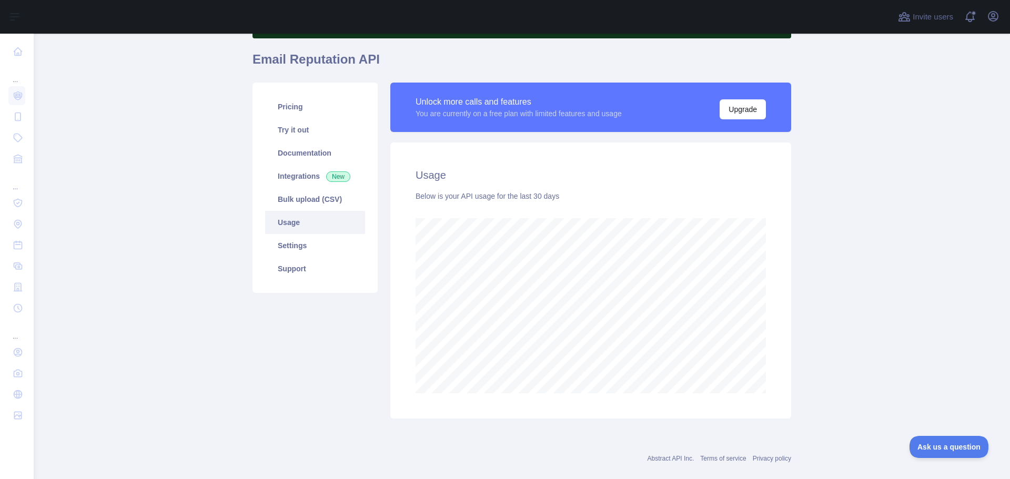
scroll to position [95, 0]
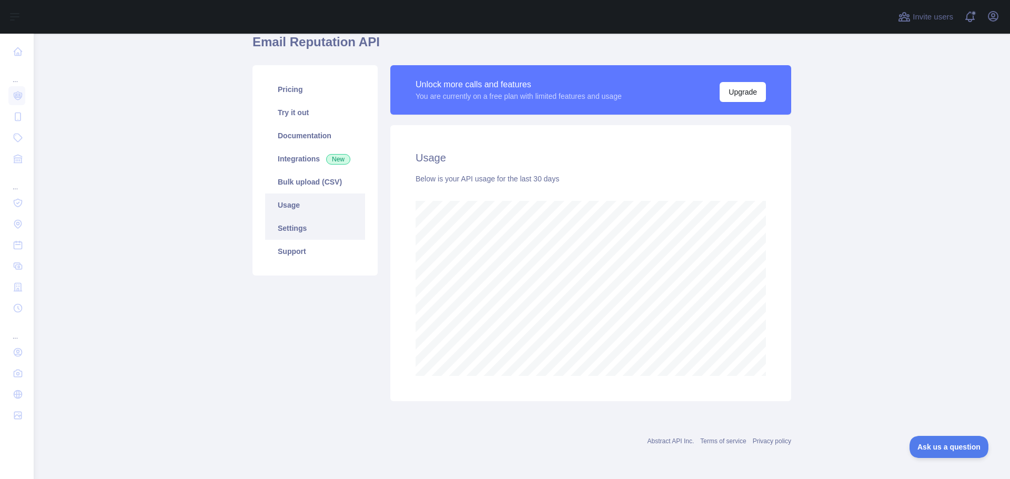
click at [284, 229] on link "Settings" at bounding box center [315, 228] width 100 height 23
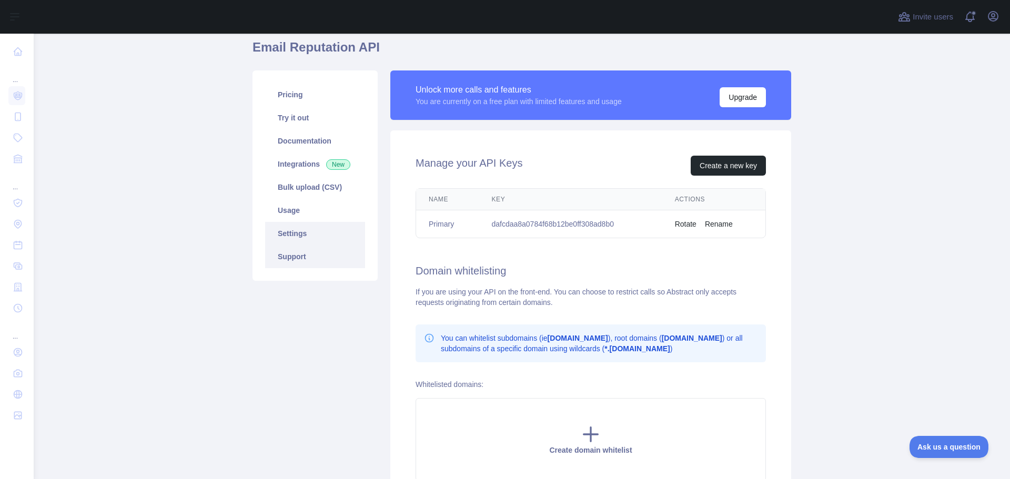
click at [296, 255] on link "Support" at bounding box center [315, 256] width 100 height 23
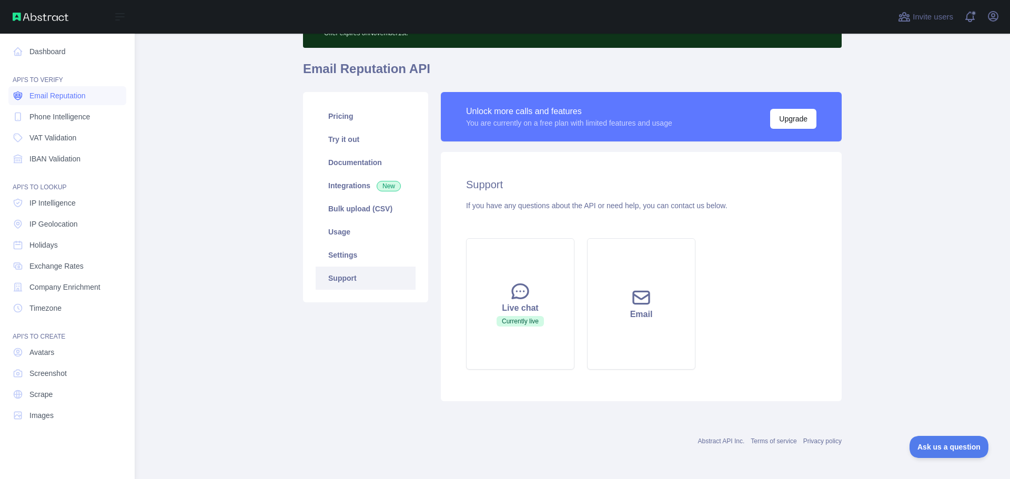
click at [63, 94] on span "Email Reputation" at bounding box center [57, 95] width 56 height 11
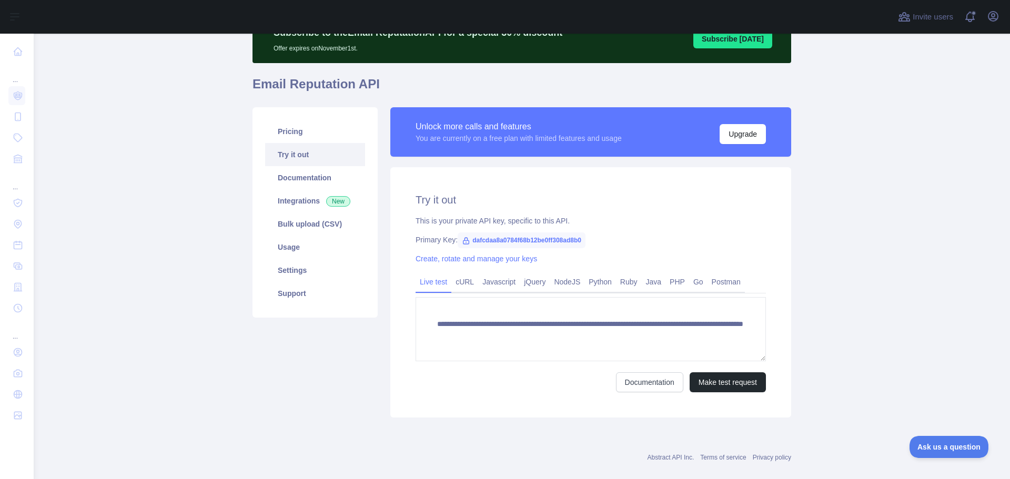
scroll to position [69, 0]
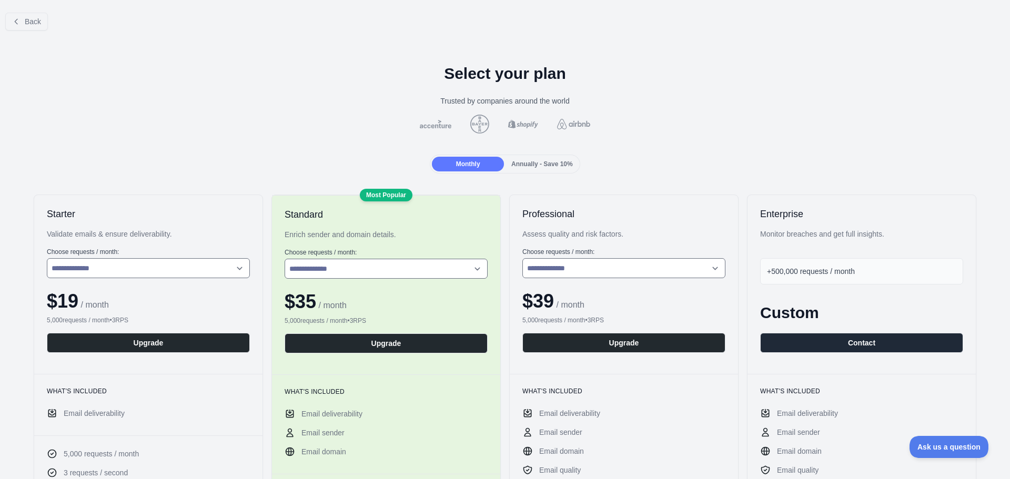
scroll to position [105, 0]
